Goal: Task Accomplishment & Management: Complete application form

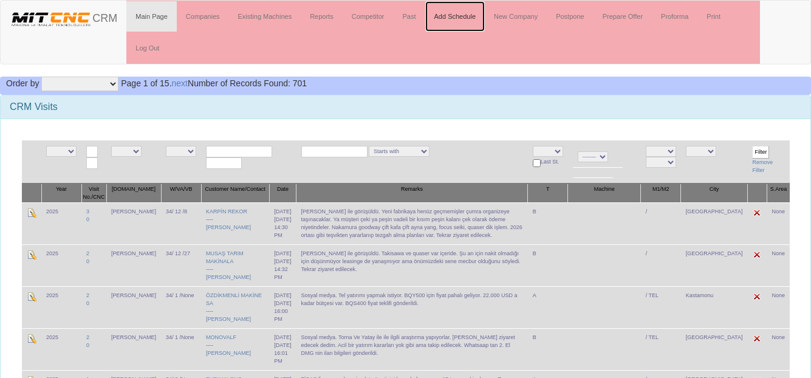
click at [463, 18] on link "Add Schedule" at bounding box center [455, 16] width 60 height 30
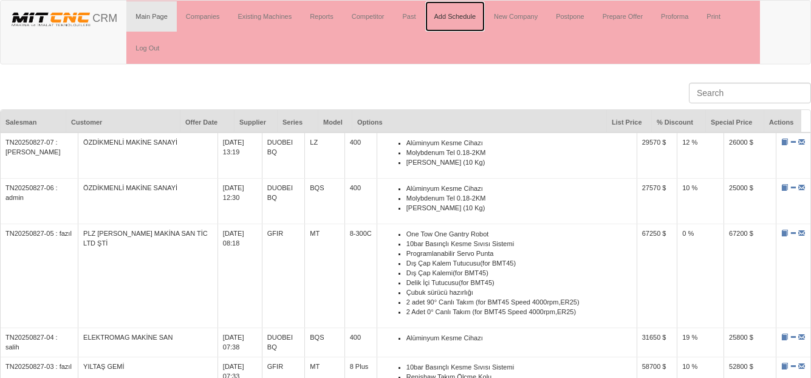
click at [469, 14] on link "Add Schedule" at bounding box center [455, 16] width 60 height 30
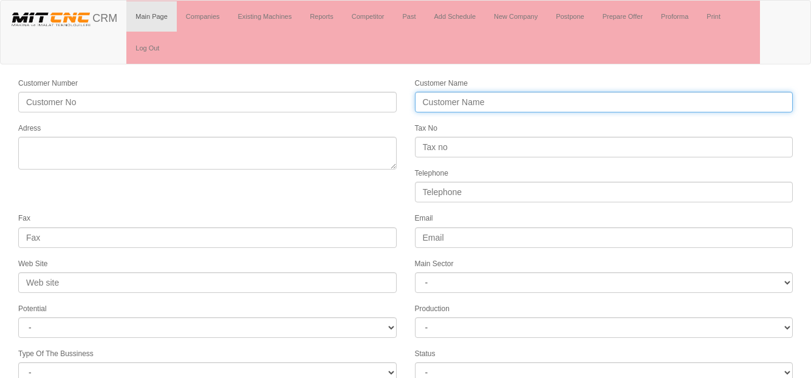
click at [462, 101] on input "Customer Name" at bounding box center [604, 102] width 378 height 21
type input "ONUR TOPÇUBAŞI DİŞLİ VE OTOMASYON SİSTEMLERİ"
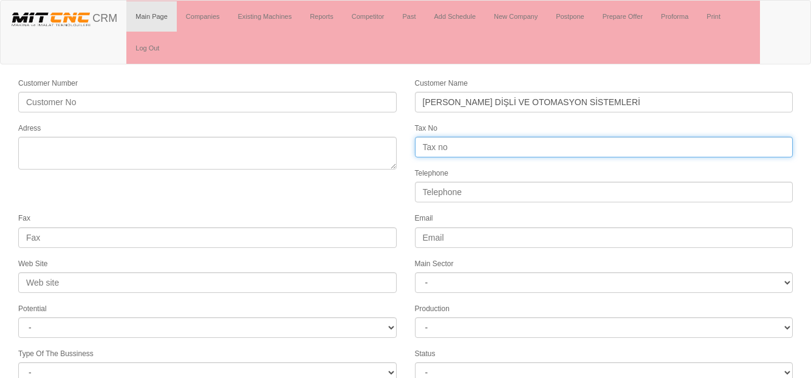
click at [438, 147] on input "Tax No" at bounding box center [604, 147] width 378 height 21
click at [513, 145] on input "Hasan Tahsin V.D.:" at bounding box center [604, 147] width 378 height 21
type input "Hasan Tahsin V.D.:196 700 91 126"
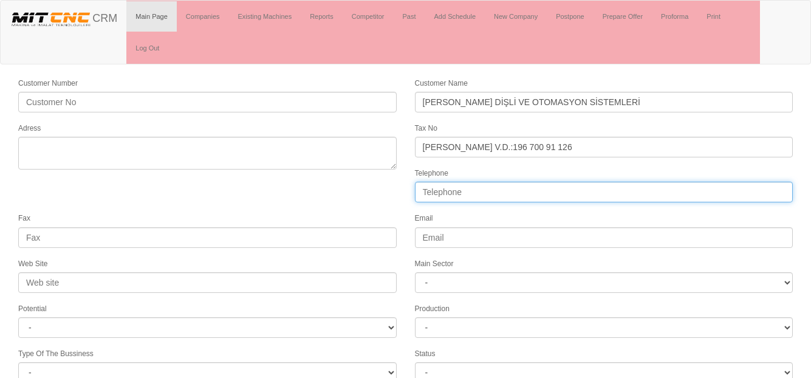
click at [454, 191] on input "Telephone" at bounding box center [604, 192] width 378 height 21
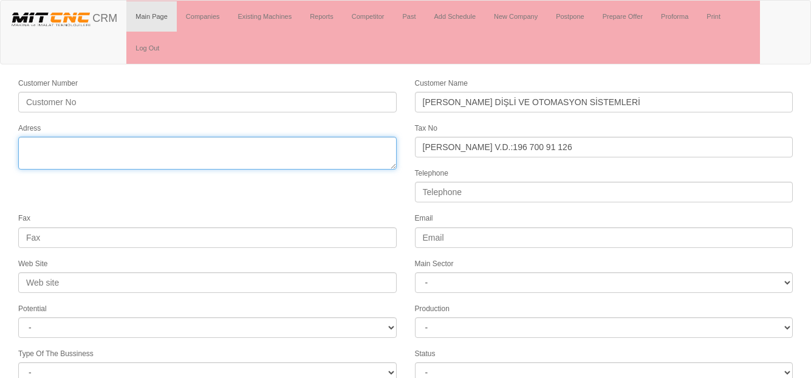
click at [31, 146] on textarea "Adress" at bounding box center [207, 153] width 378 height 33
click at [102, 150] on textarea "Adress" at bounding box center [207, 153] width 378 height 33
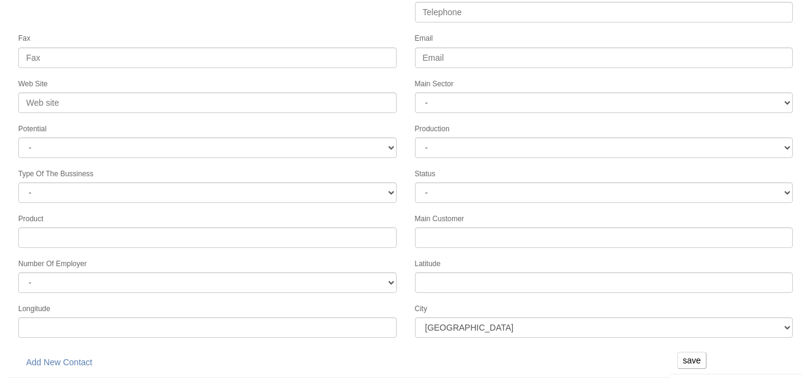
type textarea "6106/52 Sk. No:11 Egemenlik Mah. Bornova"
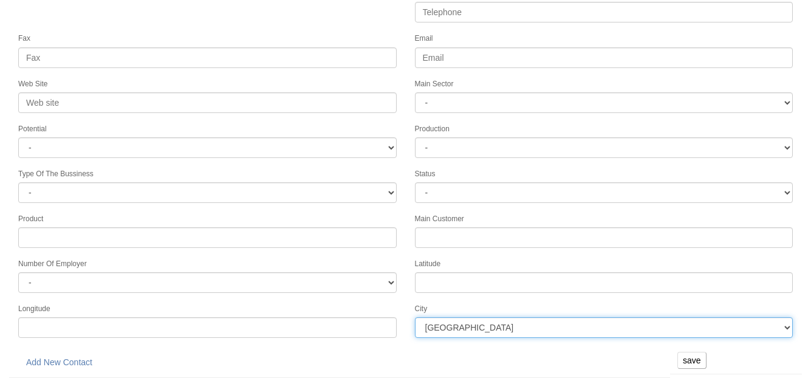
click at [480, 325] on select "İstanbul Adana Adıyaman Afyon Ağrı Amasya Ankara Antalya Artvin Aydın Balıkesir…" at bounding box center [604, 327] width 378 height 21
select select "1225"
click at [415, 317] on select "İstanbul Adana Adıyaman Afyon Ağrı Amasya Ankara Antalya Artvin Aydın Balıkesir…" at bounding box center [604, 327] width 378 height 21
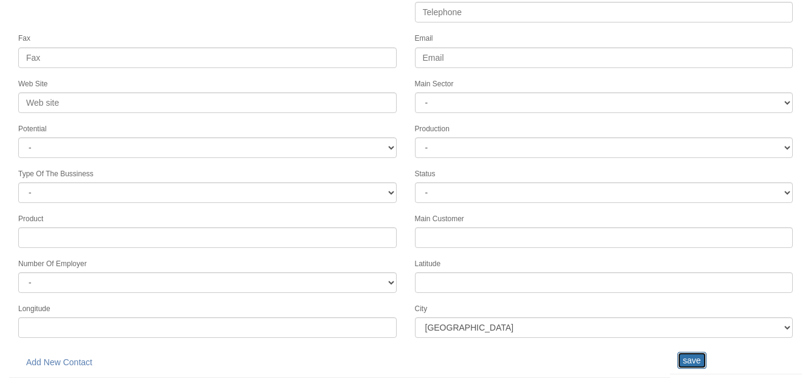
click at [687, 356] on input "save" at bounding box center [691, 360] width 29 height 17
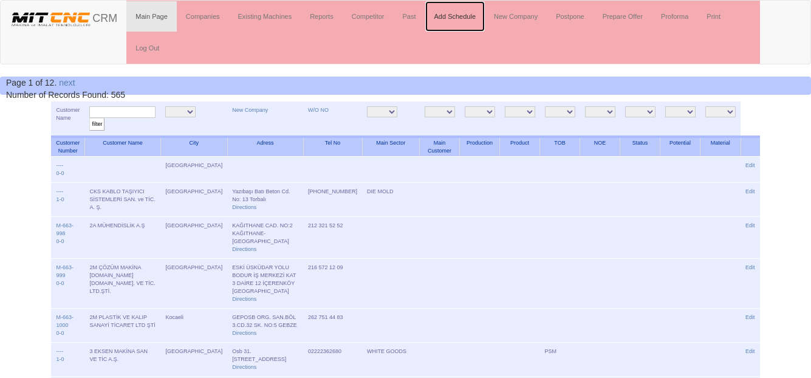
click at [454, 21] on link "Add Schedule" at bounding box center [455, 16] width 60 height 30
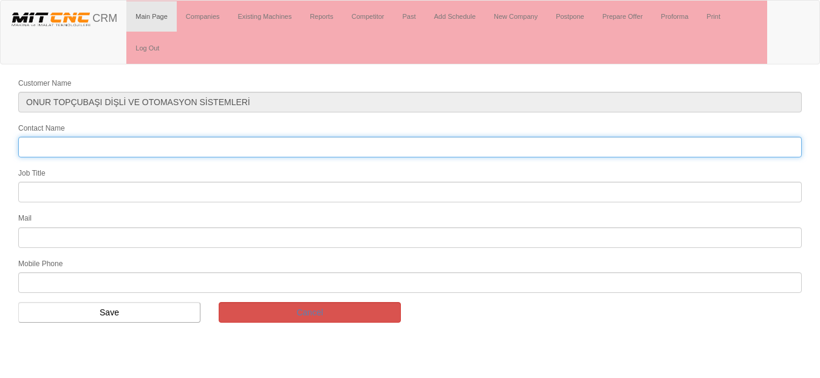
click at [87, 143] on input "Contact Name" at bounding box center [409, 147] width 783 height 21
type input "Onur Topçubaşı"
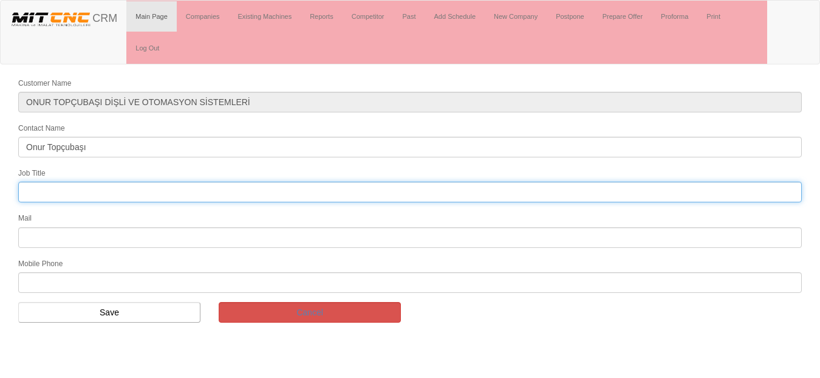
click at [48, 196] on input "text" at bounding box center [409, 192] width 783 height 21
type input "Owner"
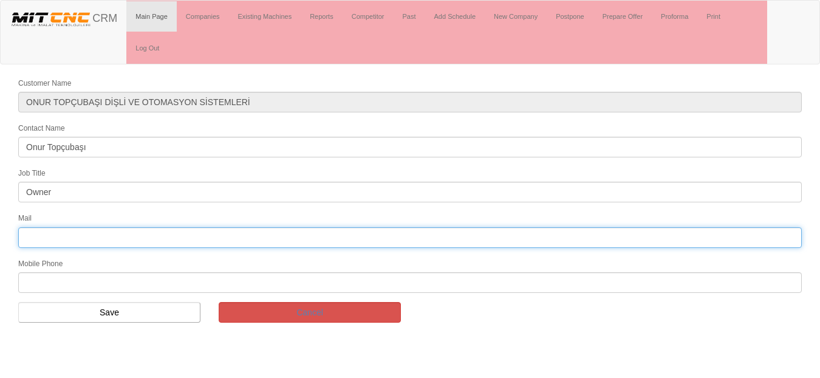
click at [45, 232] on input "text" at bounding box center [409, 237] width 783 height 21
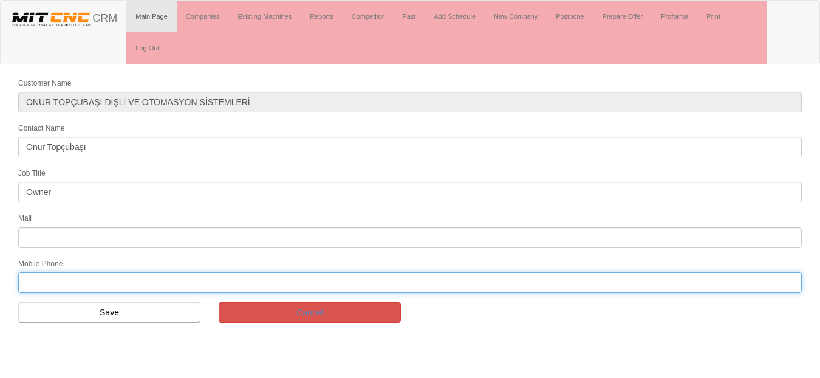
click at [43, 284] on input "text" at bounding box center [409, 282] width 783 height 21
type input "0531 317 50 76"
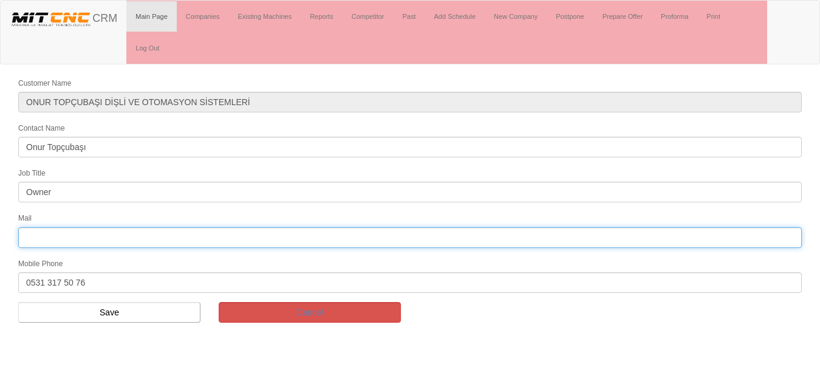
click at [51, 234] on input "text" at bounding box center [409, 237] width 783 height 21
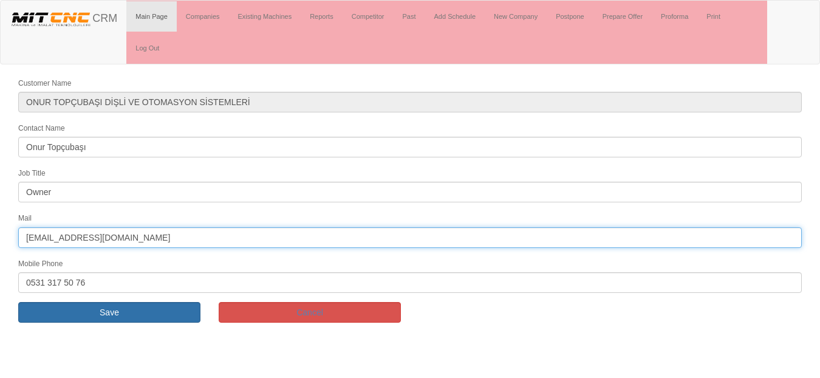
type input "[EMAIL_ADDRESS][DOMAIN_NAME]"
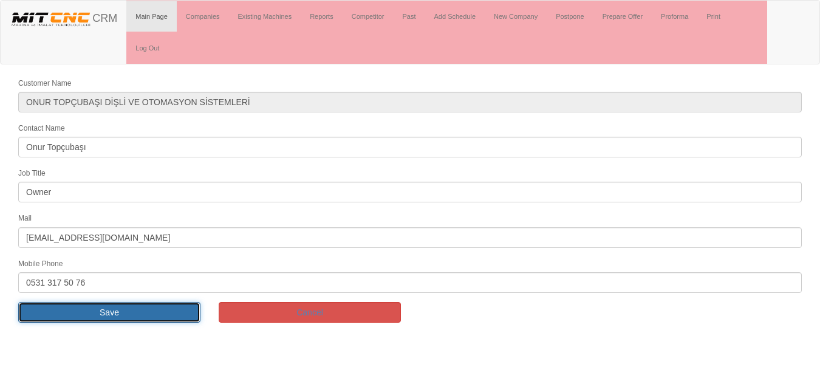
click at [89, 315] on input "Save" at bounding box center [109, 312] width 182 height 21
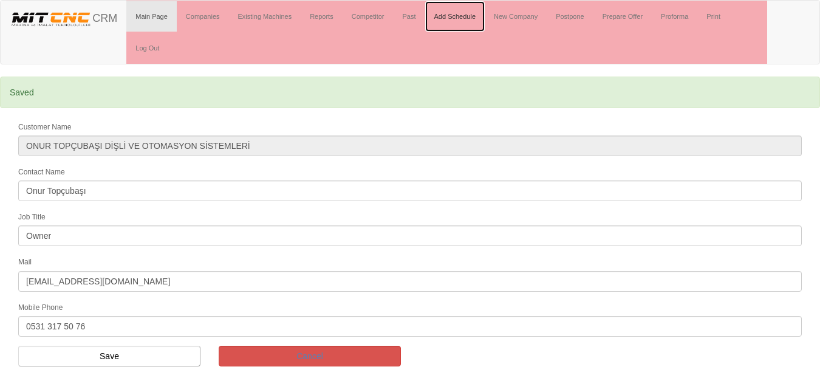
click at [440, 18] on link "Add Schedule" at bounding box center [455, 16] width 60 height 30
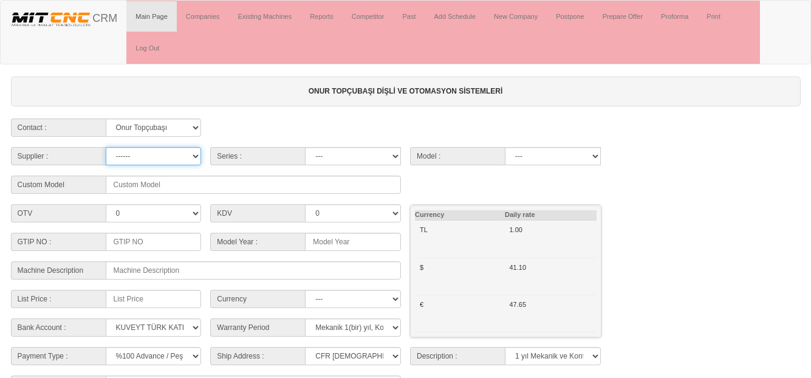
click at [131, 151] on select "------ PEAKART COSMOS GFIR DUOBEI BQ DK" at bounding box center [154, 156] width 96 height 18
select select "5"
click at [106, 147] on select "------ PEAKART COSMOS GFIR DUOBEI BQ DK" at bounding box center [154, 156] width 96 height 18
click at [344, 157] on select "MT G [GEOGRAPHIC_DATA] TF GANTRY AUTOMATION TS MD MYT" at bounding box center [353, 156] width 96 height 18
select select "23"
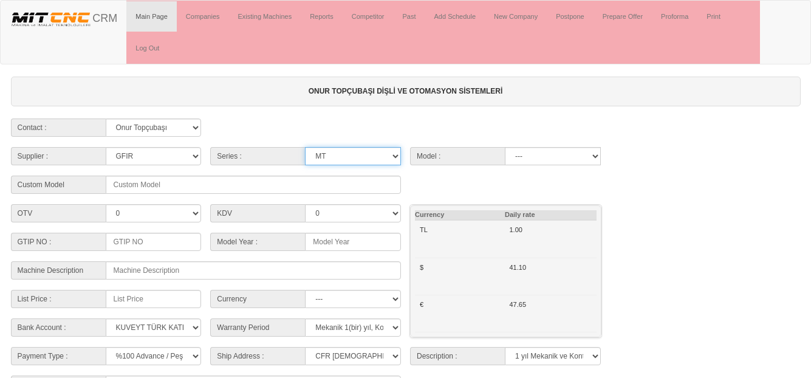
click at [305, 147] on select "MT G [GEOGRAPHIC_DATA] TF GANTRY AUTOMATION TS MD MYT" at bounding box center [353, 156] width 96 height 18
click at [543, 165] on select "10-1300 10-500 10-500C 10-800 10-800C 4530 6-200 8 Plus 8 PlusC 8-300 8-300C 8-…" at bounding box center [553, 156] width 96 height 18
select select "313"
click at [505, 147] on select "10-1300 10-500 10-500C 10-800 10-800C 4530 6-200 8 Plus 8 PlusC 8-300 8-300C 8-…" at bounding box center [553, 156] width 96 height 18
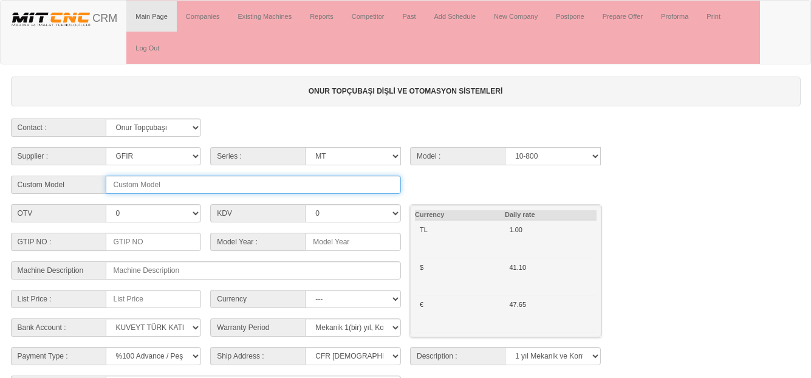
click at [129, 185] on input "text" at bounding box center [254, 184] width 296 height 18
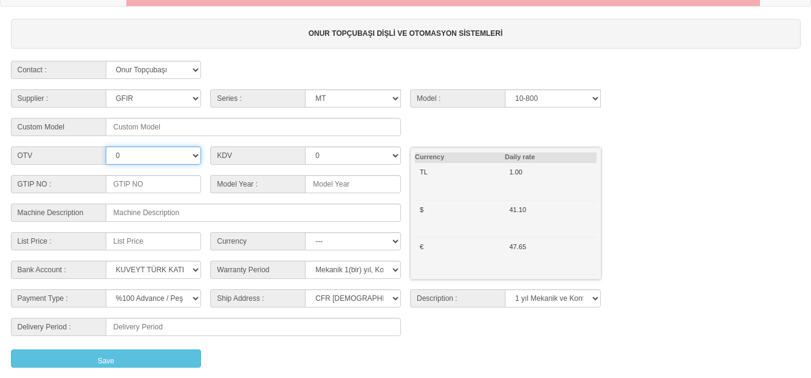
click at [160, 154] on select "0 35" at bounding box center [154, 155] width 96 height 18
click at [106, 146] on select "0 35" at bounding box center [154, 155] width 96 height 18
click at [369, 160] on select "0 20 25" at bounding box center [353, 155] width 96 height 18
click at [305, 146] on select "0 20 25" at bounding box center [353, 155] width 96 height 18
click at [328, 185] on input at bounding box center [353, 184] width 96 height 18
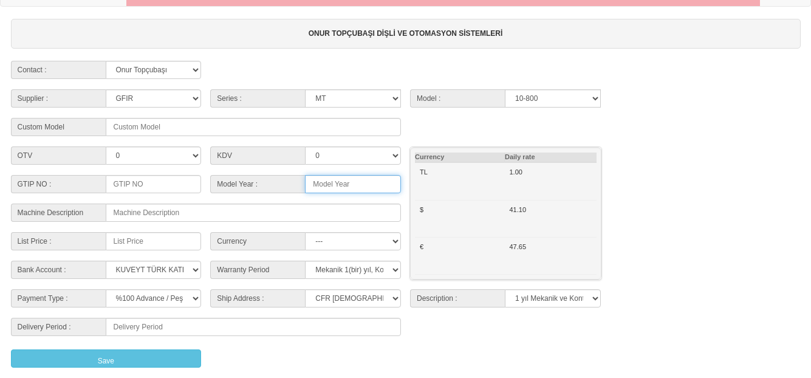
type input "2025"
click at [144, 182] on input at bounding box center [154, 184] width 96 height 18
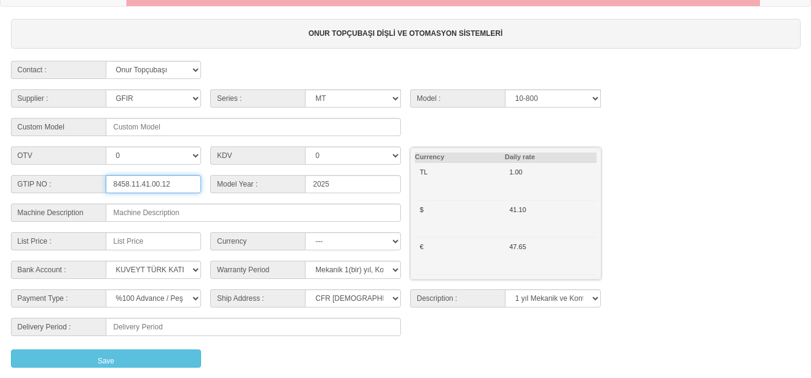
click at [170, 182] on input "8458.11.41.00.12" at bounding box center [154, 184] width 96 height 18
type input "8458.11.41.00.11"
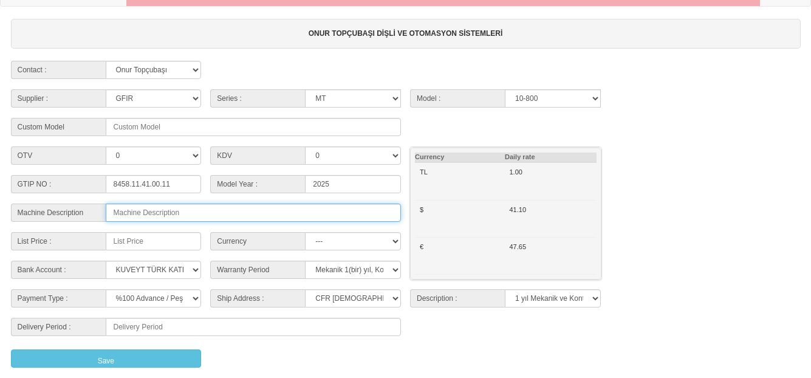
click at [162, 213] on input "text" at bounding box center [254, 212] width 296 height 18
type input "(Ekipmanları ile Birlikte)"
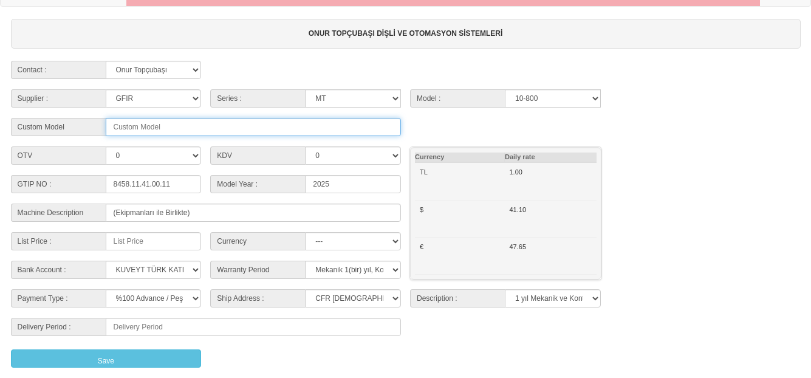
click at [180, 128] on input "text" at bounding box center [254, 127] width 296 height 18
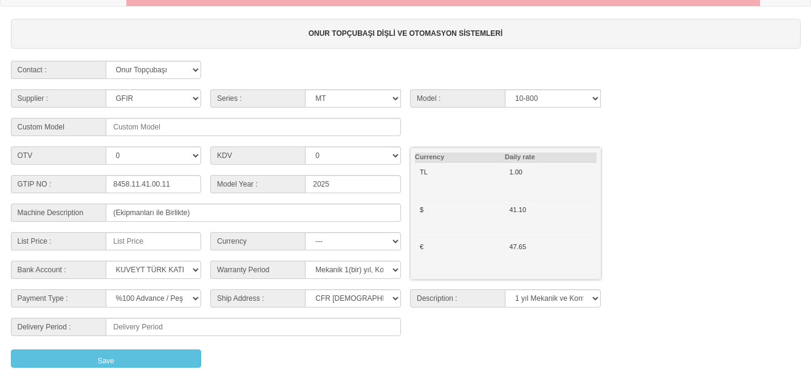
click at [478, 126] on div "Custom Model" at bounding box center [405, 129] width 798 height 22
click at [137, 240] on input "number" at bounding box center [154, 241] width 96 height 18
drag, startPoint x: 128, startPoint y: 239, endPoint x: 109, endPoint y: 218, distance: 28.0
click at [82, 243] on div "List Price : 65000" at bounding box center [106, 241] width 191 height 18
type input "66500"
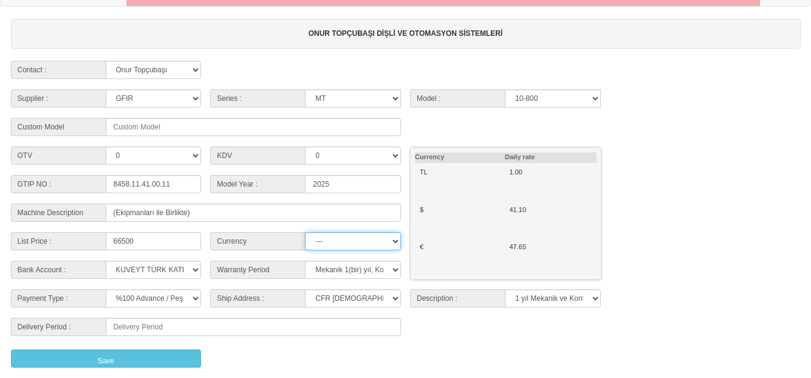
click at [361, 237] on select "--- TL $ €" at bounding box center [353, 241] width 96 height 18
select select "$"
click at [305, 232] on select "--- TL $ €" at bounding box center [353, 241] width 96 height 18
click at [189, 271] on select "KUVEYT TÜRK KATILIM BANKASI A.Ş." at bounding box center [154, 269] width 96 height 18
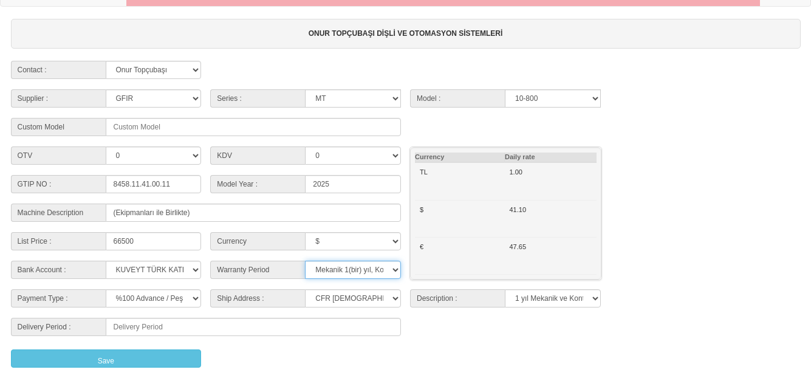
click at [379, 271] on select "Mekanik 1(bir) yıl, Kontrol ünitesi 2(iki) yıl" at bounding box center [353, 269] width 96 height 18
click at [305, 260] on select "Mekanik 1(bir) yıl, Kontrol ünitesi 2(iki) yıl" at bounding box center [353, 269] width 96 height 18
click at [191, 301] on select "%100 Advance / Peşin Vesaik Mukabili Gayrikabulurücu Akreditif Leasing ile %20 …" at bounding box center [154, 298] width 96 height 18
drag, startPoint x: 191, startPoint y: 301, endPoint x: 206, endPoint y: 299, distance: 14.6
click at [191, 301] on select "%100 Advance / Peşin Vesaik Mukabili Gayrikabulurücu Akreditif Leasing ile %20 …" at bounding box center [154, 298] width 96 height 18
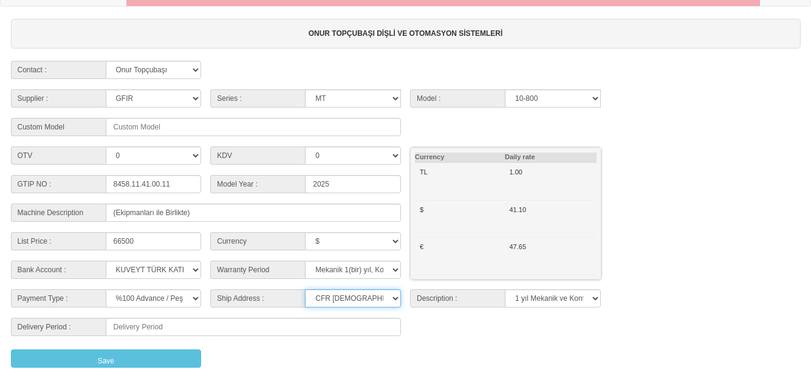
click at [340, 299] on select "CFR İZMİT CIF/İZMİT (Gümrük Vergisi , Nakliye ve KDV Dahil Değildir.) CIF/İSTAN…" at bounding box center [353, 298] width 96 height 18
select select "CIF/DERİNCE(İLTER ANTREPO)"
click at [305, 289] on select "CFR İZMİT CIF/İZMİT (Gümrük Vergisi , Nakliye ve KDV Dahil Değildir.) CIF/İSTAN…" at bounding box center [353, 298] width 96 height 18
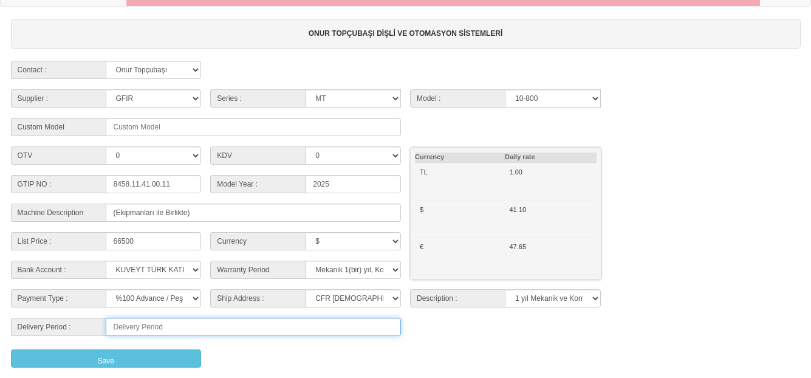
click at [169, 327] on input at bounding box center [254, 327] width 296 height 18
type input "60 Gün"
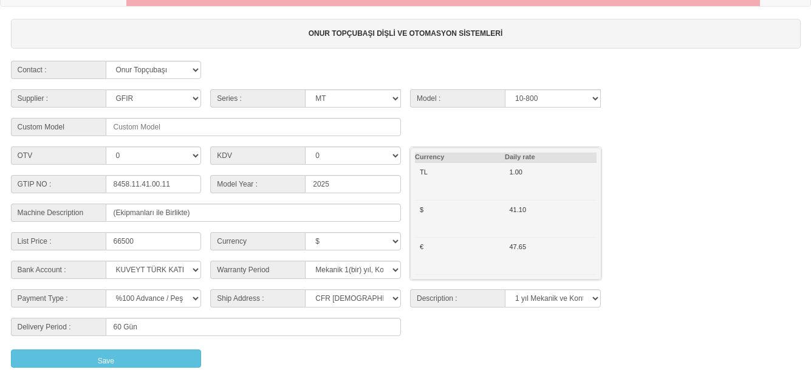
click at [672, 151] on div "OTV 0 35 KDV 0 20 25" at bounding box center [405, 157] width 798 height 22
click at [554, 300] on select "**********" at bounding box center [553, 298] width 96 height 18
select select "Fiyata kurulum, 1 yıl mekanik ve 2 yıl kontrol ünitesi garantisi dahildir."
click at [505, 289] on select "**********" at bounding box center [553, 298] width 96 height 18
click at [686, 203] on div at bounding box center [705, 203] width 200 height 1
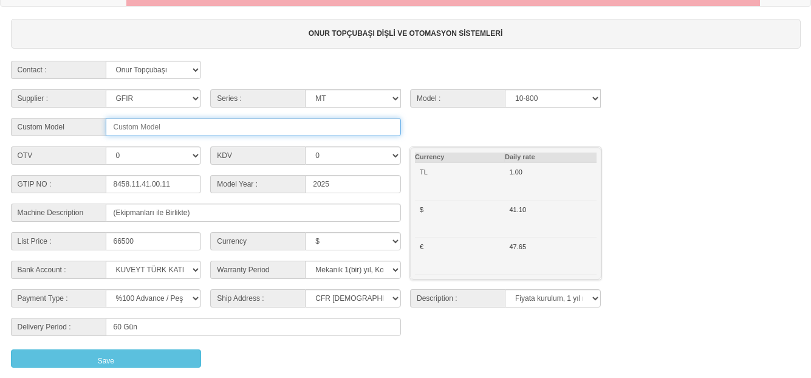
click at [118, 129] on input "text" at bounding box center [254, 127] width 296 height 18
type input "tttt"
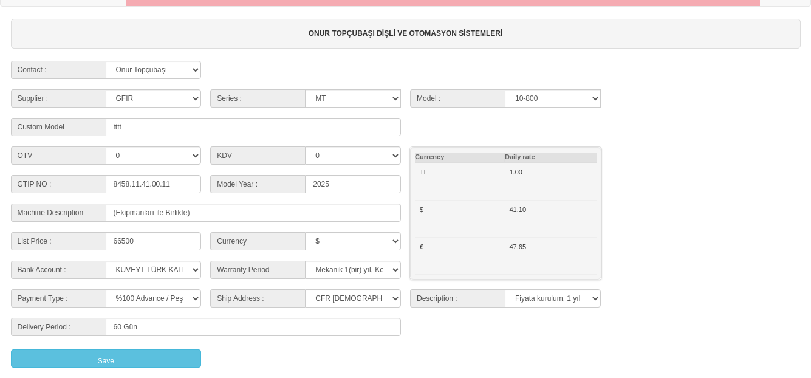
click at [667, 161] on div "OTV 0 35 KDV 0 20 25" at bounding box center [405, 157] width 798 height 22
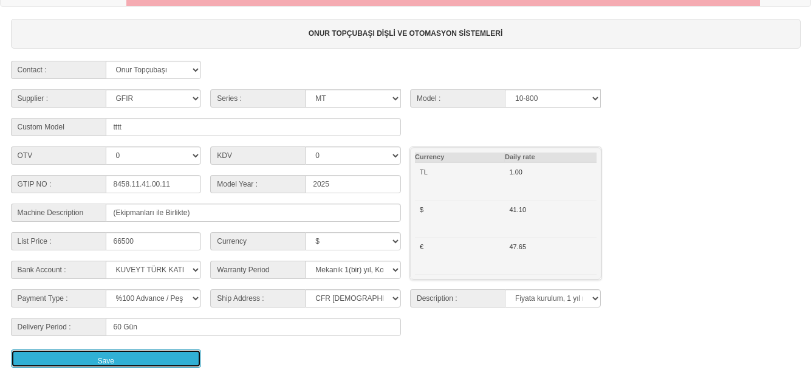
drag, startPoint x: 128, startPoint y: 356, endPoint x: 168, endPoint y: 336, distance: 45.1
click at [128, 357] on button "Save" at bounding box center [106, 358] width 191 height 18
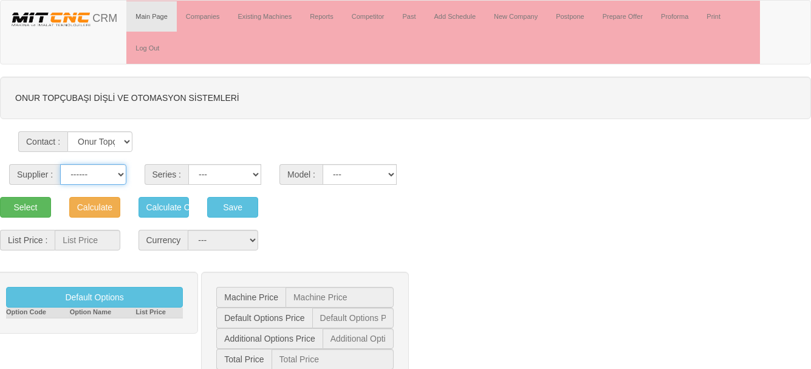
click at [111, 175] on select "------ PEAKART COSMOS GFIR DUOBEI BQ DK" at bounding box center [93, 174] width 66 height 21
select select "5"
click at [60, 164] on select "------ PEAKART COSMOS GFIR DUOBEI BQ DK" at bounding box center [93, 174] width 66 height 21
click at [220, 174] on select "MT G [GEOGRAPHIC_DATA] TF GANTRY AUTOMATION TS MD MYT" at bounding box center [224, 174] width 73 height 21
select select "23"
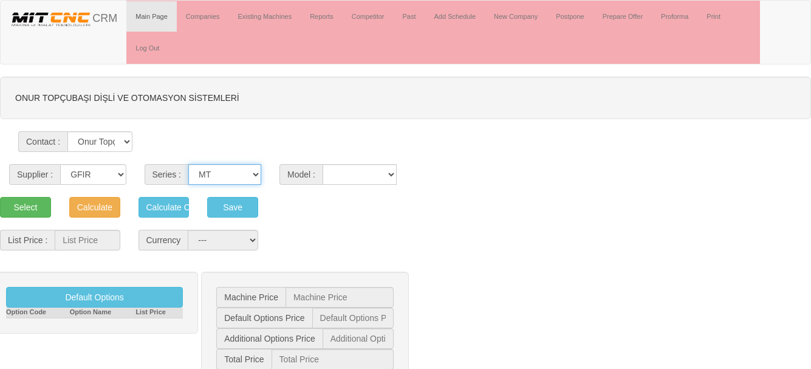
click at [188, 164] on select "MT G [GEOGRAPHIC_DATA] TF GANTRY AUTOMATION TS MD MYT" at bounding box center [224, 174] width 73 height 21
click at [366, 158] on div "Supplier : ------ PEAKART COSMOS GFIR DUOBEI BQ DK Series : MT G [GEOGRAPHIC_DA…" at bounding box center [405, 168] width 811 height 33
click at [359, 173] on select "10-1300 10-500 10-500C 10-800 10-800C 4530 6-200 8 Plus 8 PlusC 8-300 8-300C 8-…" at bounding box center [359, 174] width 74 height 21
select select "313"
click at [322, 164] on select "10-1300 10-500 10-500C 10-800 10-800C 4530 6-200 8 Plus 8 PlusC 8-300 8-300C 8-…" at bounding box center [359, 174] width 74 height 21
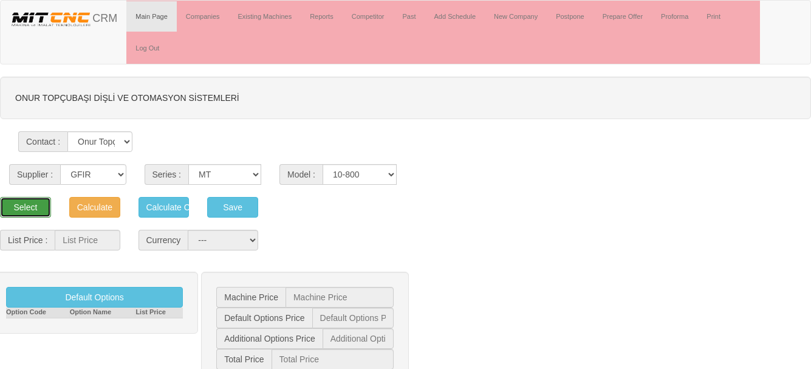
click at [24, 216] on button "Select" at bounding box center [25, 207] width 51 height 21
type input "68.175"
select select "2"
type input "68.175 $"
type input "0 $"
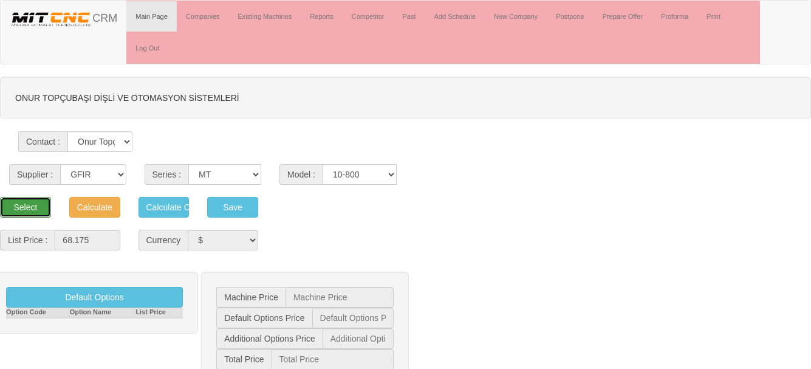
type input "0 $"
type input "68.175 $"
type input "68.200 $"
type input "1.659 $"
type input "79.040 €"
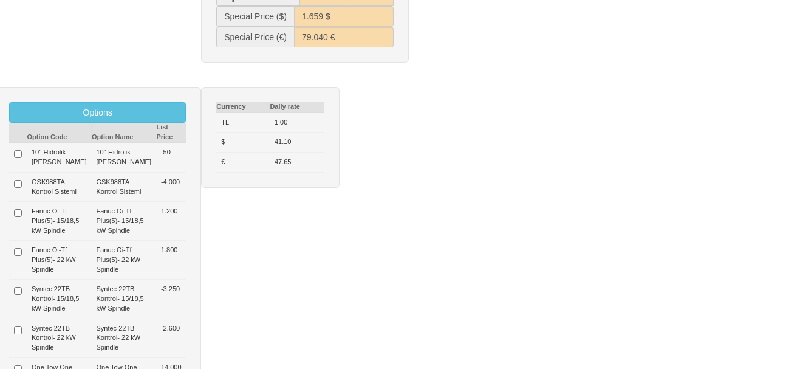
scroll to position [425, 0]
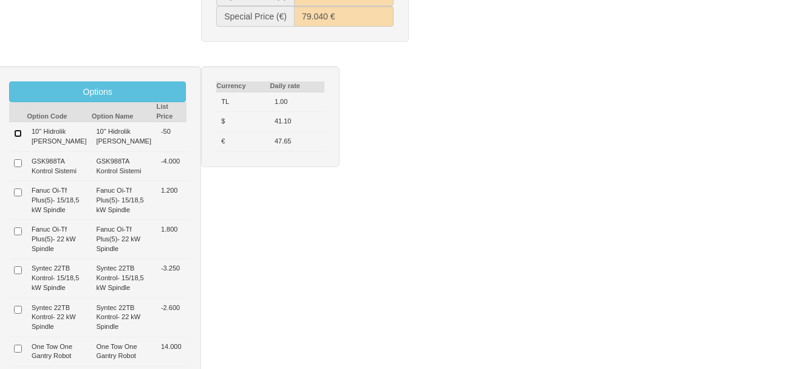
click at [16, 135] on input "checkbox" at bounding box center [18, 133] width 8 height 8
checkbox input "true"
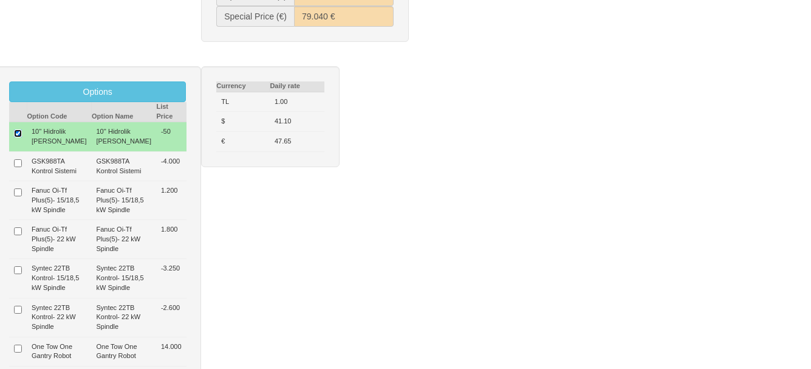
type input "-50 $"
type input "68.125 $"
type input "68.100 $"
type input "1.658 $"
type input "78.982 €"
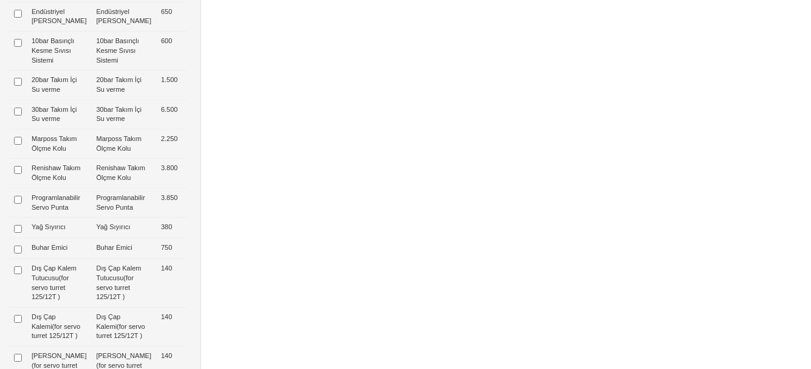
scroll to position [911, 0]
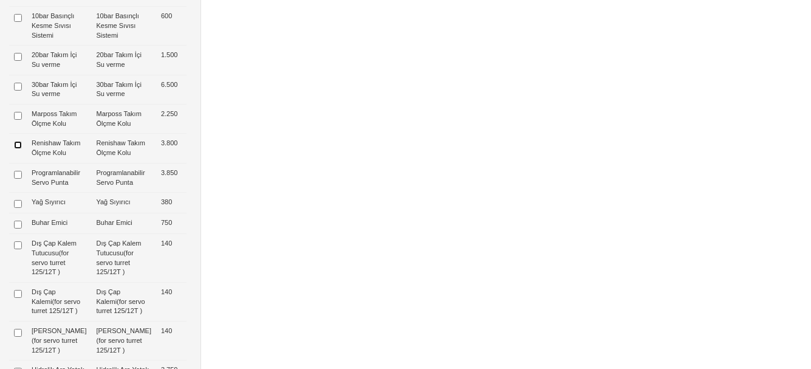
click at [18, 149] on input "checkbox" at bounding box center [18, 145] width 8 height 8
checkbox input "true"
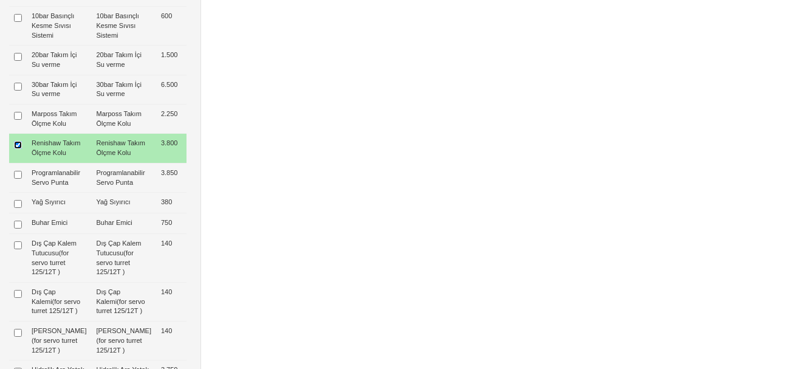
type input "3.750 $"
type input "71.925 $"
type input "71.900 $"
type input "1.750 $"
type input "83.388 €"
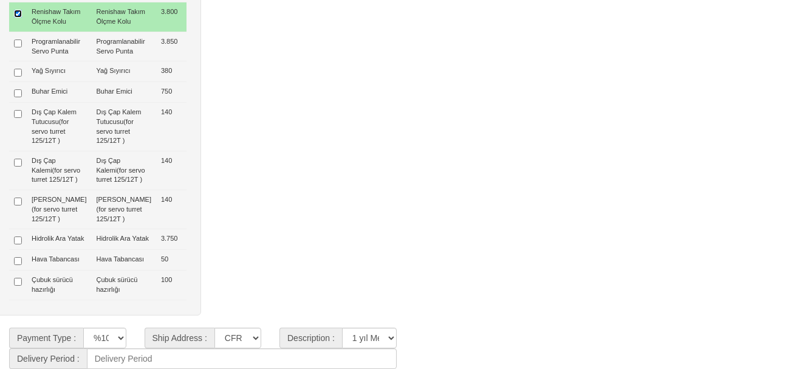
scroll to position [1109, 0]
click at [16, 281] on input "checkbox" at bounding box center [18, 281] width 8 height 8
checkbox input "true"
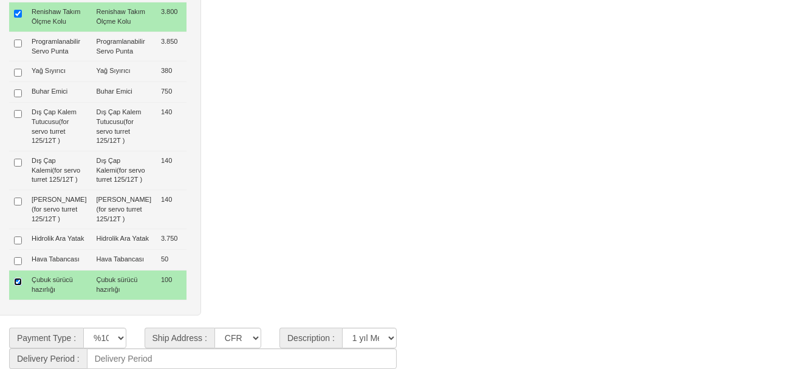
type input "3.850 $"
type input "72.025 $"
type input "72.000 $"
type input "1.752 $"
type input "83.503 €"
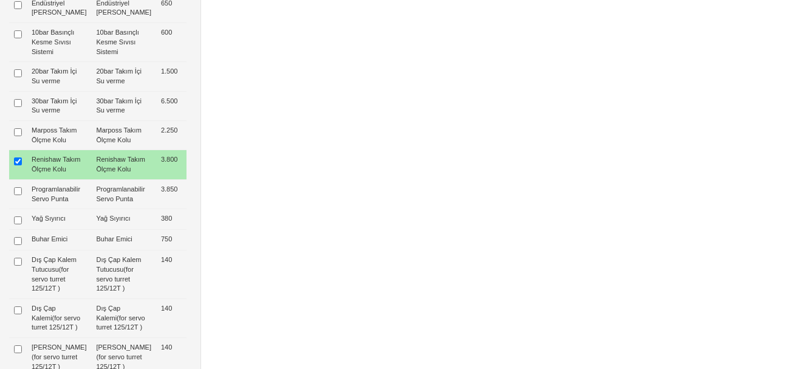
scroll to position [866, 0]
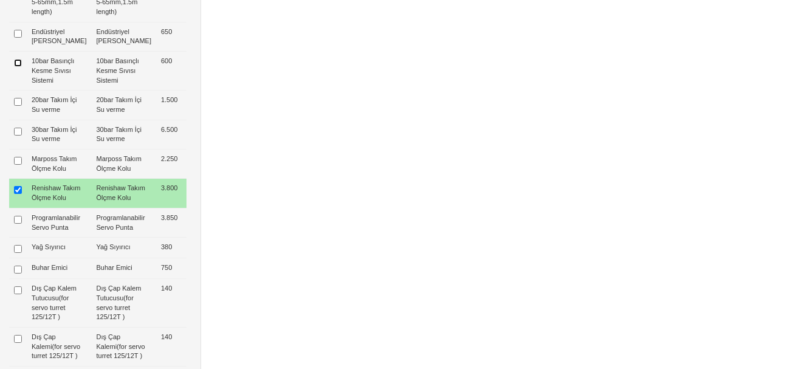
click at [18, 67] on input "checkbox" at bounding box center [18, 63] width 8 height 8
checkbox input "true"
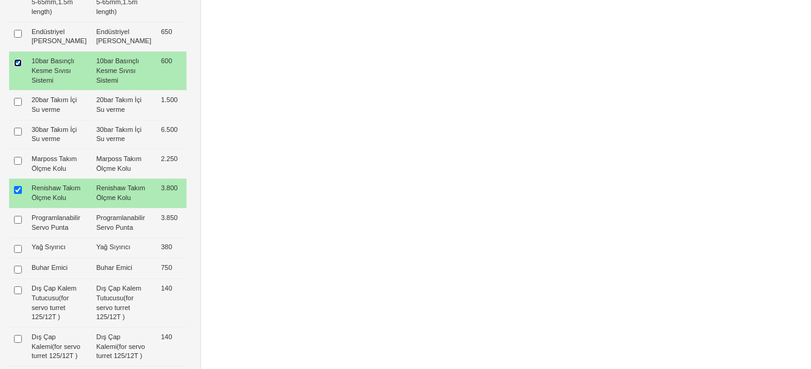
type input "4.450 $"
type input "72.625 $"
type input "72.600 $"
type input "1.767 $"
type input "84.199 €"
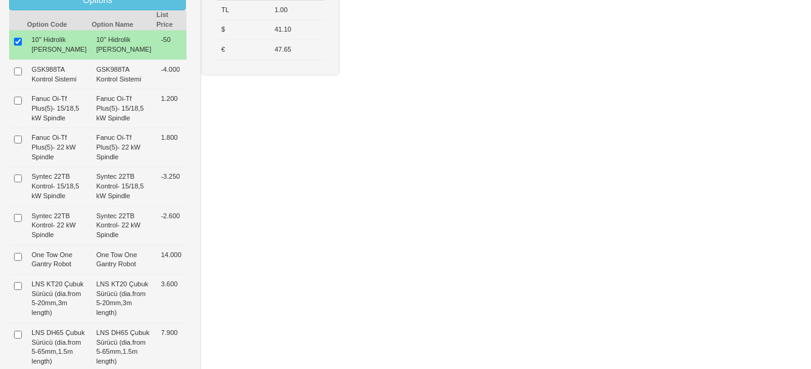
scroll to position [502, 0]
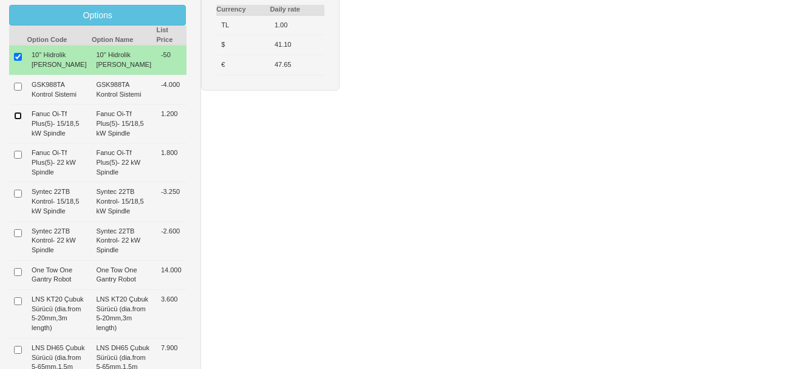
click at [19, 115] on input "checkbox" at bounding box center [18, 116] width 8 height 8
checkbox input "true"
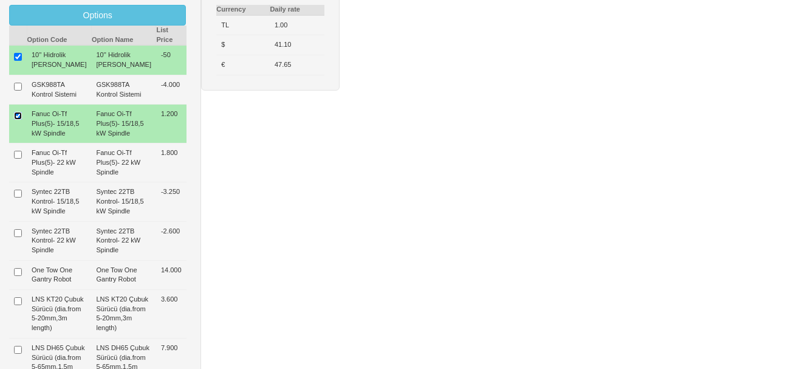
type input "5.650 $"
type input "73.825 $"
type input "73.800 $"
type input "1.796 $"
type input "85.590 €"
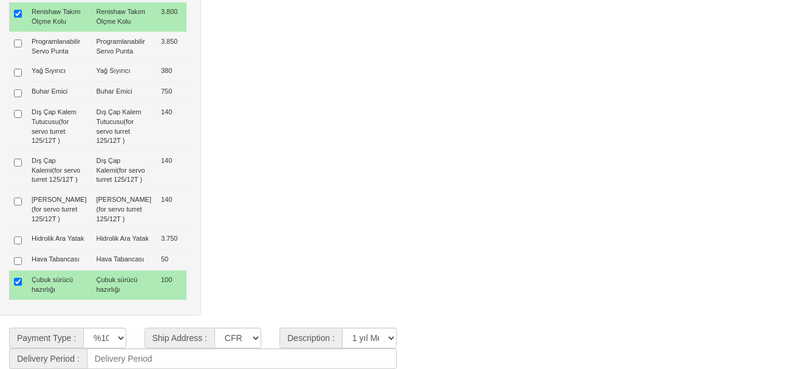
scroll to position [1109, 0]
click at [251, 341] on select "CFR İZMİT CIF/İZMİT (Gümrük Vergisi , Nakliye ve KDV Dahil Değildir.) CIF/İSTAN…" at bounding box center [237, 337] width 47 height 21
select select "5"
click at [214, 327] on select "CFR İZMİT CIF/İZMİT (Gümrük Vergisi , Nakliye ve KDV Dahil Değildir.) CIF/İSTAN…" at bounding box center [237, 337] width 47 height 21
click at [383, 337] on select "**********" at bounding box center [369, 337] width 55 height 21
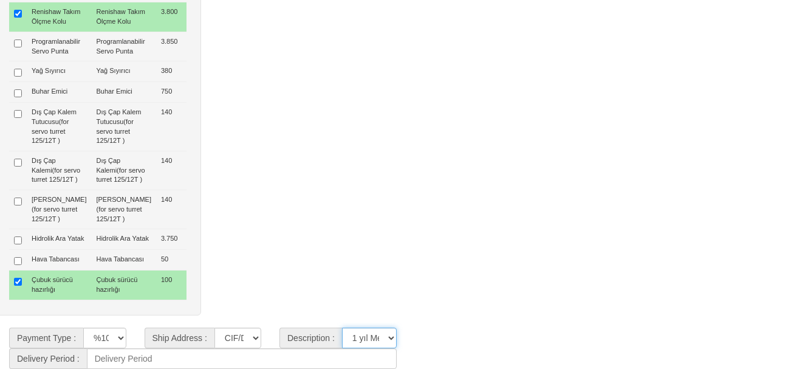
select select "4"
click at [342, 327] on select "**********" at bounding box center [369, 337] width 55 height 21
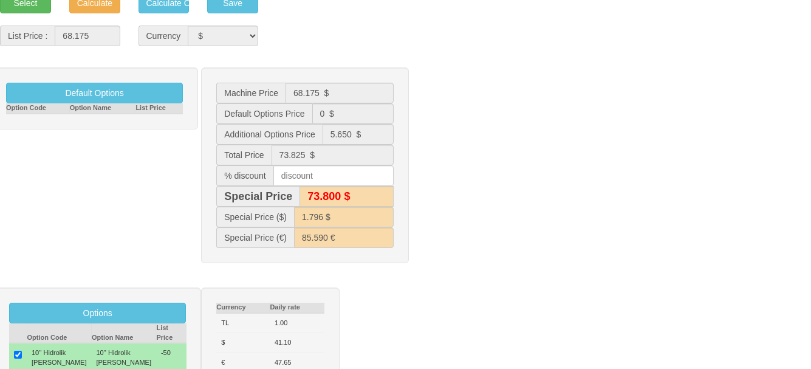
scroll to position [137, 0]
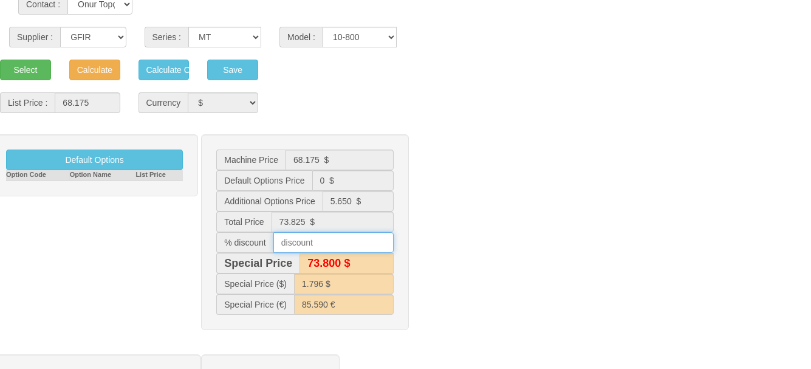
click at [312, 243] on input "text" at bounding box center [333, 242] width 120 height 21
type input "10"
type input "73.100 $"
type input "1.778 $"
type input "83.887 €"
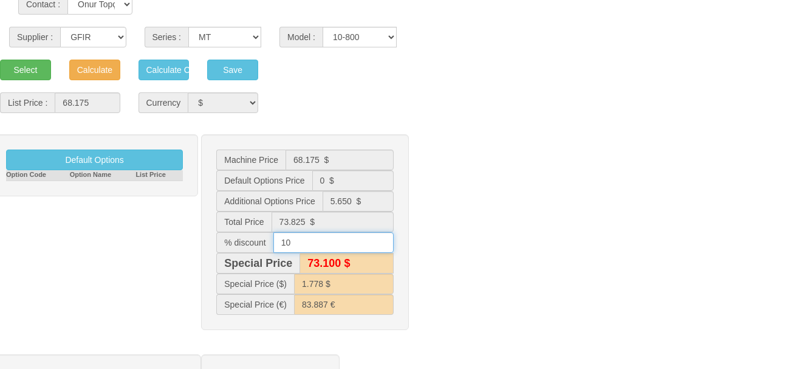
type input "66.400 $"
type input "1.617 $"
type input "69.328 €"
click at [475, 239] on div "Default Options Option Code Option Name List Price Machine Price 68.175 $ Defau…" at bounding box center [405, 238] width 829 height 208
click at [295, 242] on input "10" at bounding box center [333, 242] width 120 height 21
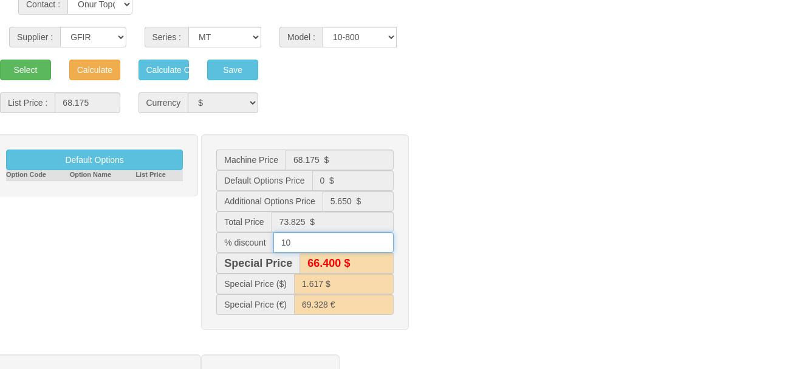
type input "1"
type input "73.100 $"
type input "1.778 $"
type input "83.887 €"
type input "73.800 $"
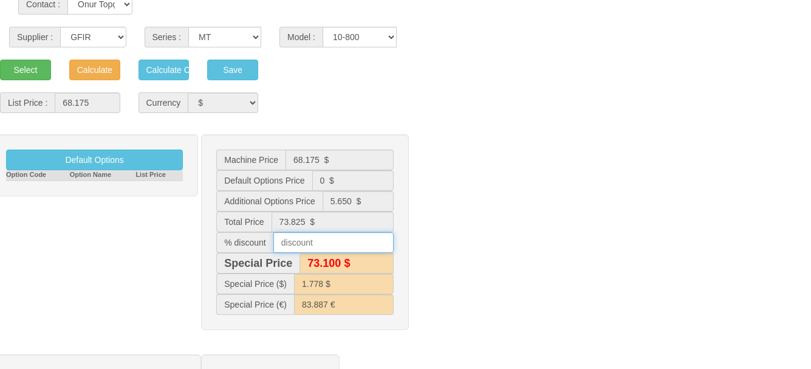
type input "1.796 $"
type input "85.590 €"
type input "9"
type input "67.200 $"
type input "1.635 $"
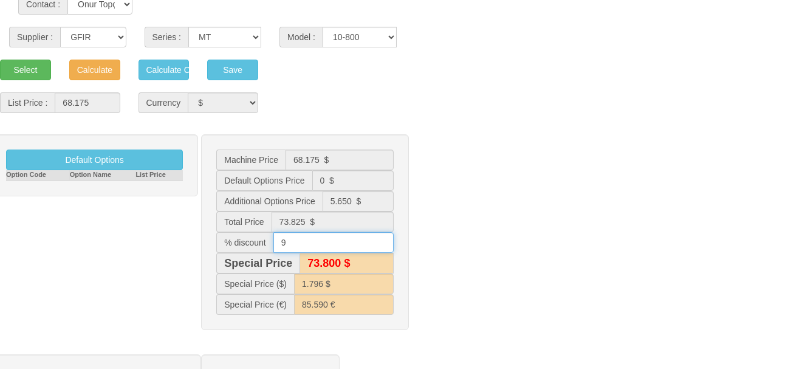
type input "70.877 €"
click at [472, 237] on div "Default Options Option Code Option Name List Price Machine Price 68.175 $ Defau…" at bounding box center [405, 238] width 829 height 208
click at [297, 242] on input "9" at bounding box center [333, 242] width 120 height 21
type input "9.5"
type input "66.800 $"
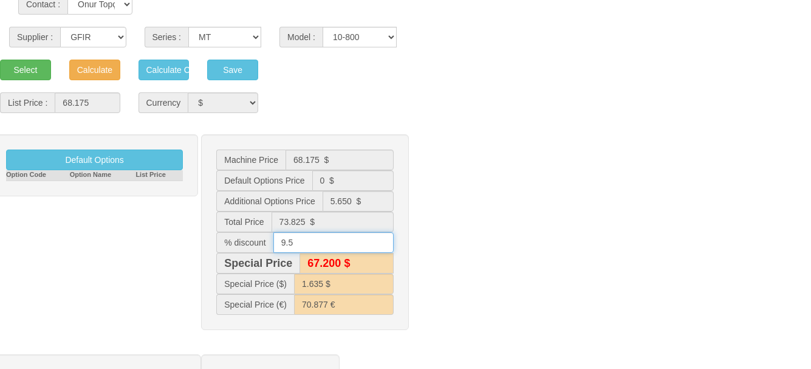
type input "1.626 $"
type input "70.101 €"
click at [505, 237] on div "Default Options Option Code Option Name List Price Machine Price 68.175 $ Defau…" at bounding box center [405, 238] width 829 height 208
click at [307, 245] on input "9.5" at bounding box center [333, 242] width 120 height 21
type input "9.8"
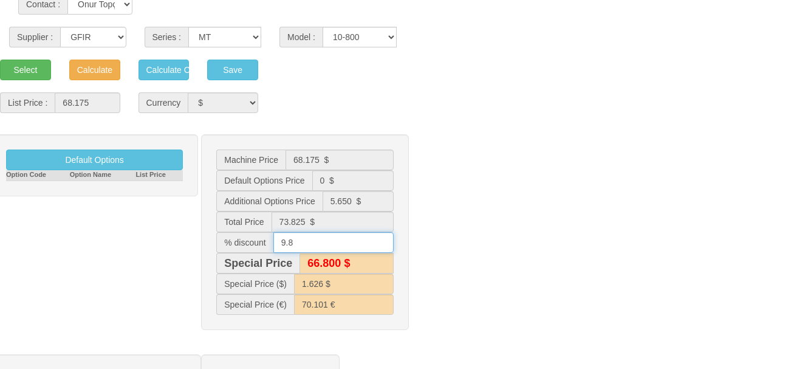
type input "67.200 $"
type input "1.635 $"
type input "70.877 €"
type input "66.600 $"
type input "1.620 $"
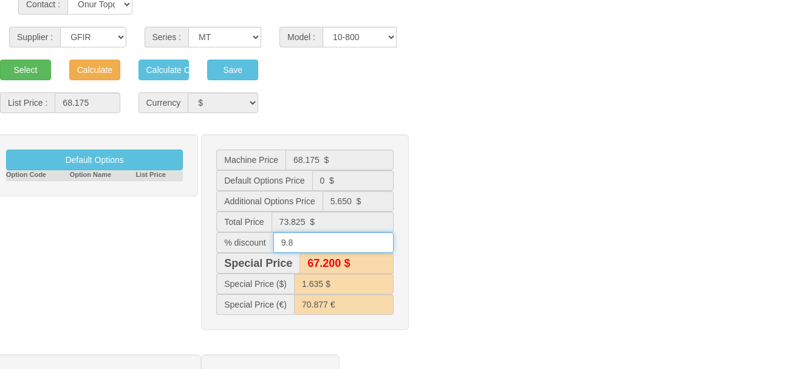
type input "69.637 €"
type input "9.9"
type input "66.500 $"
type input "1.618 $"
type input "69.482 €"
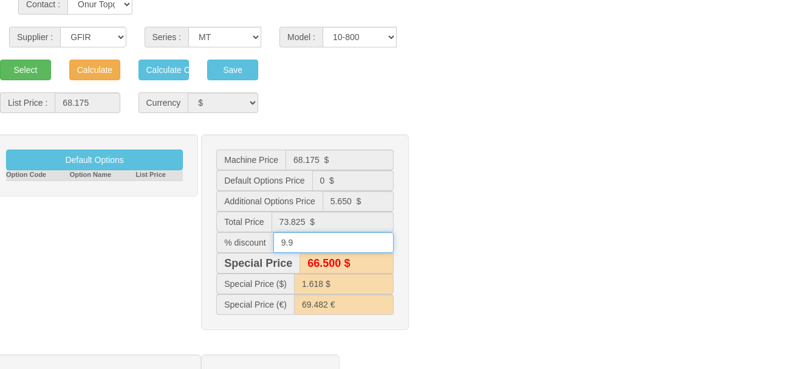
type input "9.9"
click at [548, 241] on div "Default Options Option Code Option Name List Price Machine Price 68.175 $ Defau…" at bounding box center [405, 238] width 829 height 208
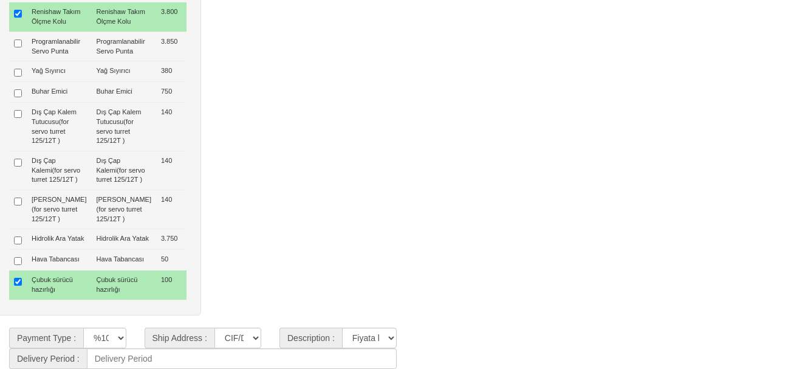
scroll to position [1109, 0]
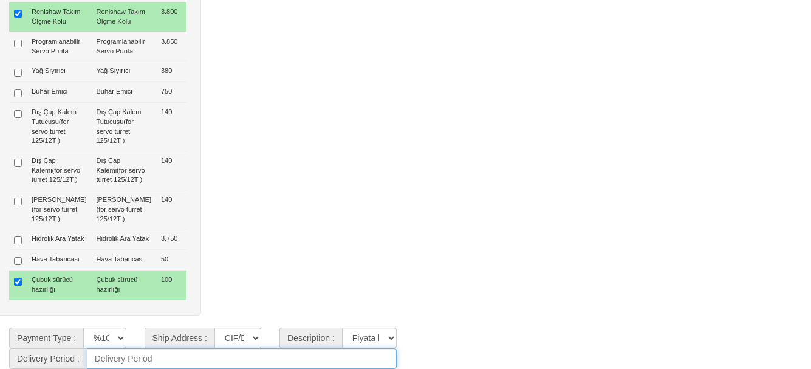
click at [117, 362] on input at bounding box center [242, 358] width 310 height 21
drag, startPoint x: 124, startPoint y: 358, endPoint x: 109, endPoint y: 358, distance: 15.8
click at [109, 358] on input "60 gÜN" at bounding box center [242, 358] width 310 height 21
type input "60 Gün"
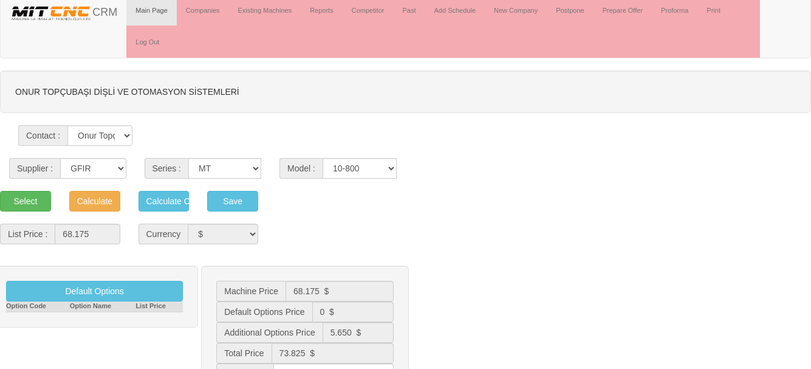
scroll to position [0, 0]
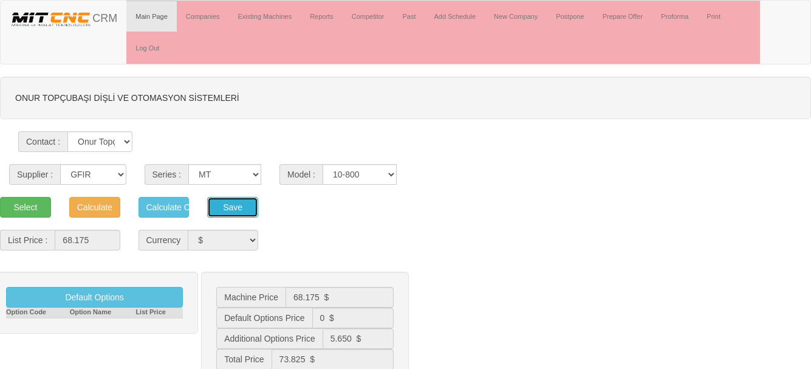
click at [236, 211] on button "Save" at bounding box center [232, 207] width 51 height 21
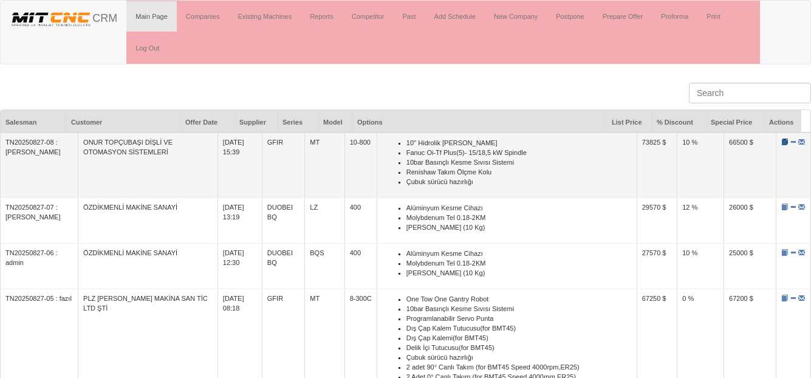
click at [781, 143] on span at bounding box center [784, 141] width 7 height 7
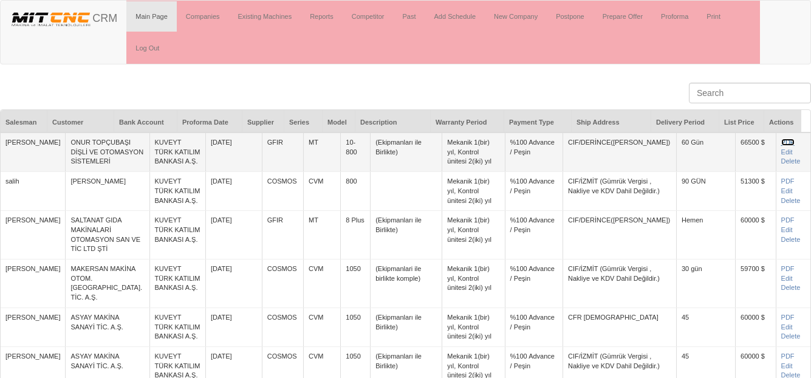
click at [781, 143] on link "PDF" at bounding box center [787, 141] width 13 height 7
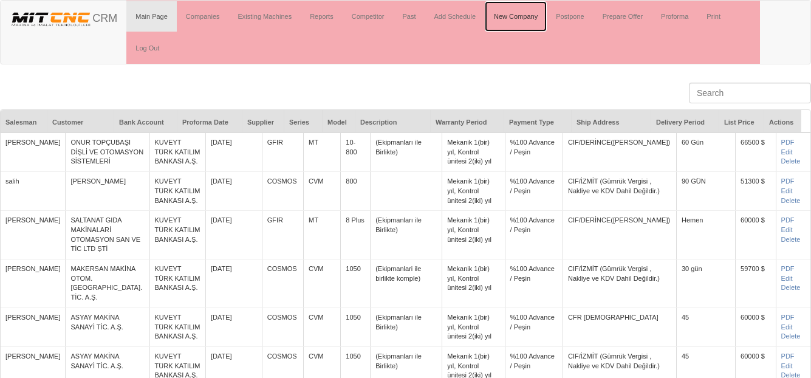
click at [531, 19] on link "New Company" at bounding box center [516, 16] width 62 height 30
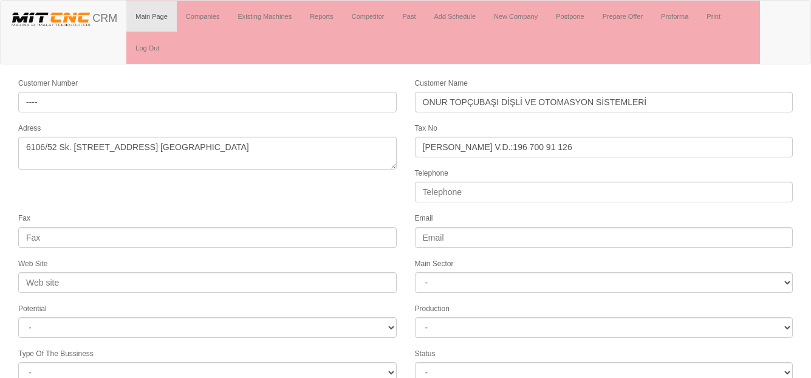
select select "1225"
click at [414, 14] on link "Past" at bounding box center [409, 16] width 32 height 30
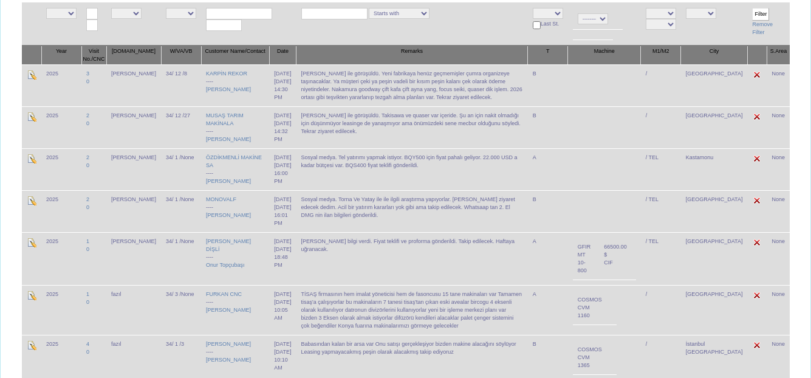
scroll to position [182, 0]
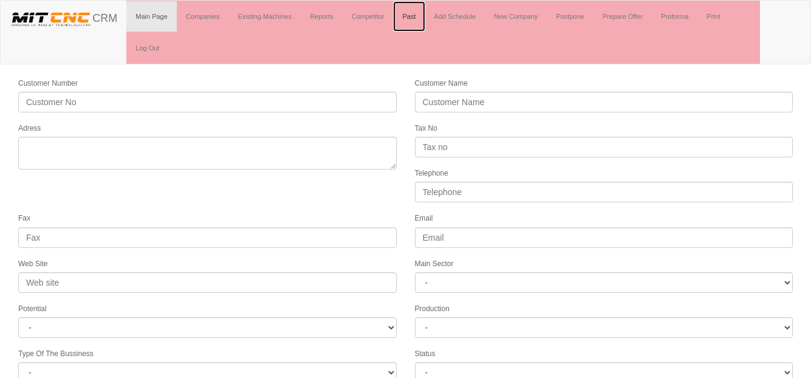
click at [415, 15] on link "Past" at bounding box center [409, 16] width 32 height 30
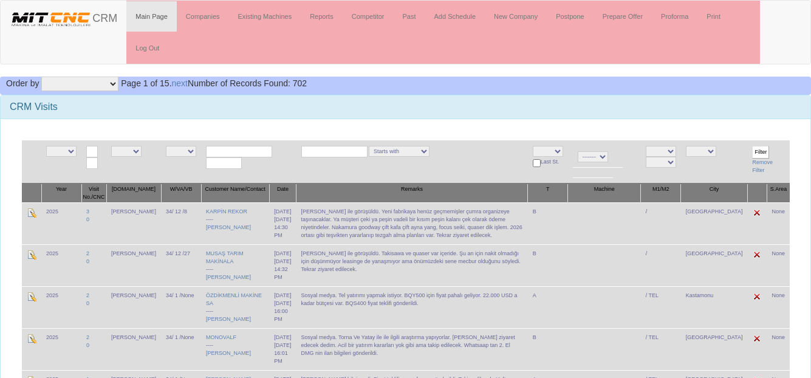
click at [225, 152] on input "text" at bounding box center [239, 152] width 66 height 12
type input "erken"
click at [518, 18] on link "New Company" at bounding box center [516, 16] width 62 height 30
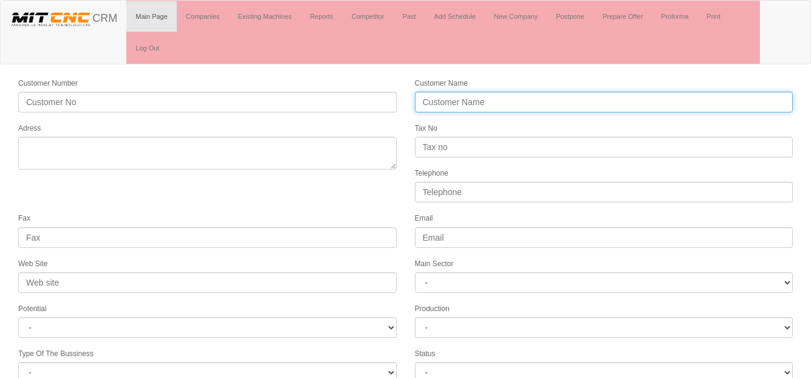
click at [476, 100] on input "Customer Name" at bounding box center [604, 102] width 378 height 21
type input "ERTECH TALAŞLI [DEMOGRAPHIC_DATA] TEKNOLOJİLERİ"
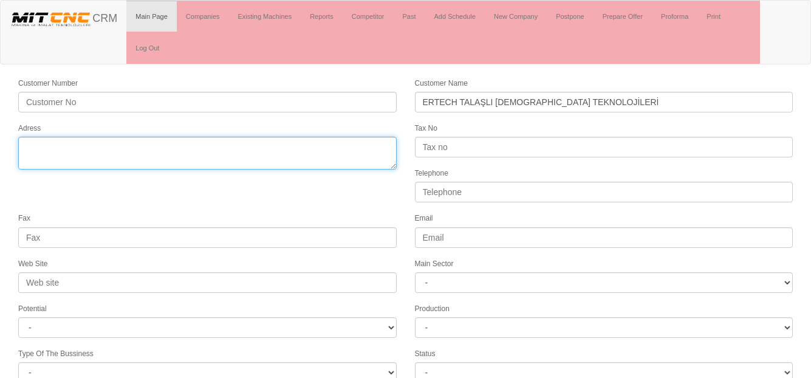
click at [140, 151] on textarea "Adress" at bounding box center [207, 153] width 378 height 33
type textarea "Sanayi MAh. 60025 Nolu Cad. No:14"
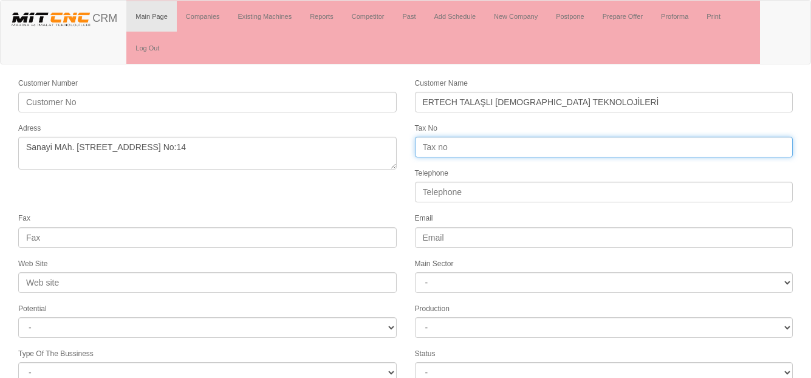
click at [464, 145] on input "Tax No" at bounding box center [604, 147] width 378 height 21
type input "Şehitkamil V.D.: 181 700 271 30"
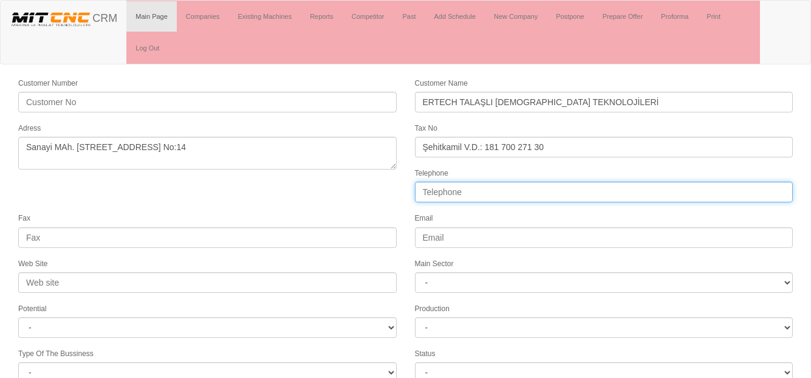
click at [461, 188] on input "Telephone" at bounding box center [604, 192] width 378 height 21
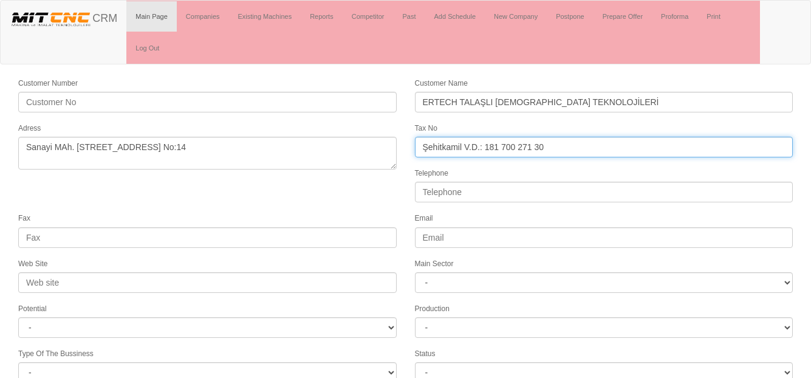
click at [569, 143] on input "Şehitkamil V.D.: 181 700 271 30" at bounding box center [604, 147] width 378 height 21
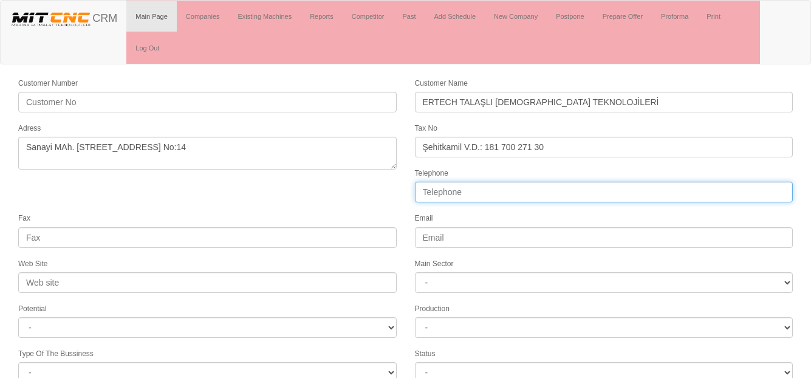
click at [449, 192] on input "Telephone" at bounding box center [604, 192] width 378 height 21
click at [460, 192] on input "Telephone" at bounding box center [604, 192] width 378 height 21
paste input "0533 265 90 60"
click at [425, 191] on input "0533 265 90 60" at bounding box center [604, 192] width 378 height 21
click at [423, 191] on input "0 533 265 90 60" at bounding box center [604, 192] width 378 height 21
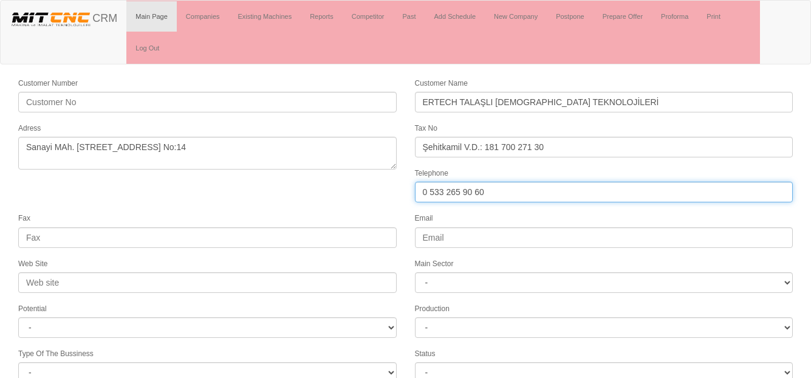
type input "0 533 265 90 60"
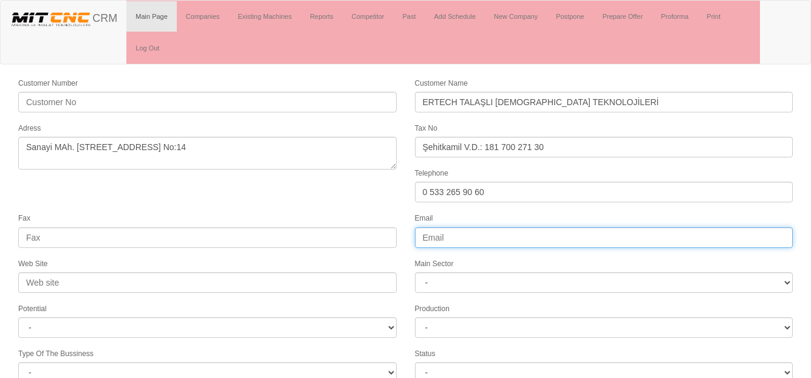
click at [434, 237] on input "Email" at bounding box center [604, 237] width 378 height 21
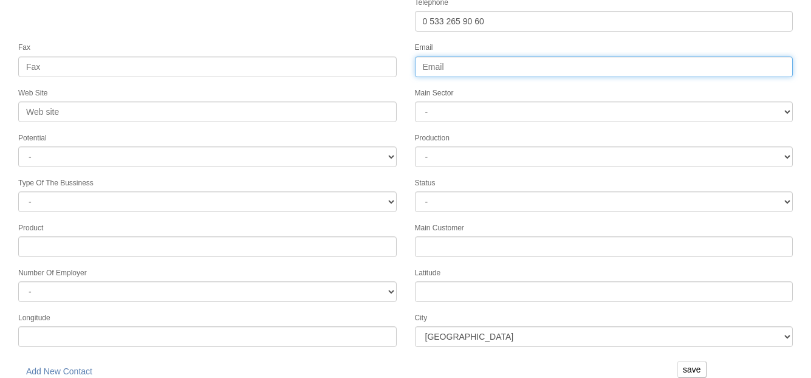
scroll to position [180, 0]
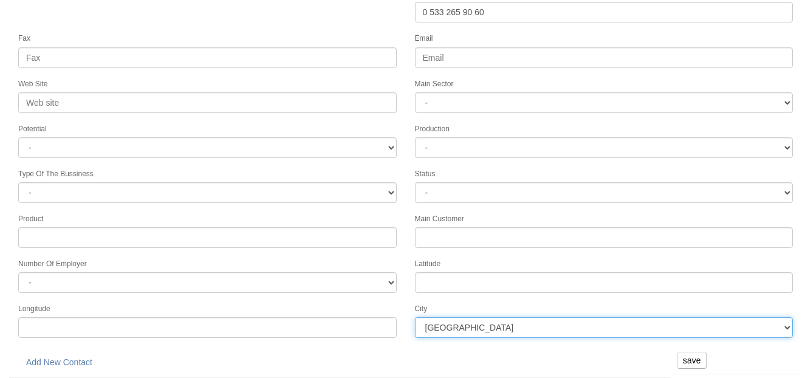
click at [436, 325] on select "İstanbul Adana Adıyaman Afyon Ağrı Amasya Ankara Antalya Artvin Aydın Balıkesir…" at bounding box center [604, 327] width 378 height 21
select select "1218"
click at [415, 317] on select "İstanbul Adana Adıyaman Afyon Ağrı Amasya Ankara Antalya Artvin Aydın Balıkesir…" at bounding box center [604, 327] width 378 height 21
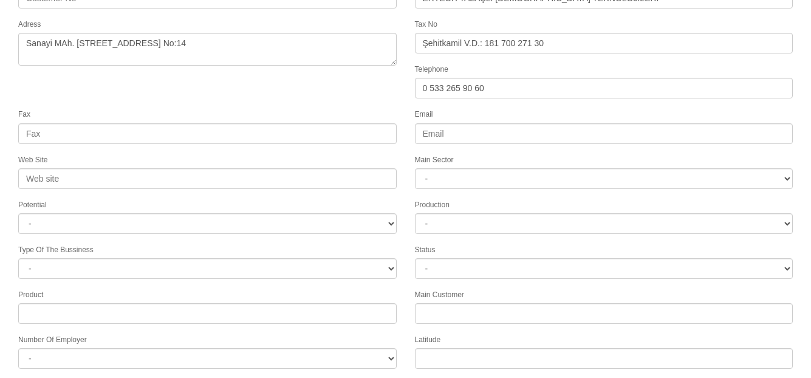
scroll to position [0, 0]
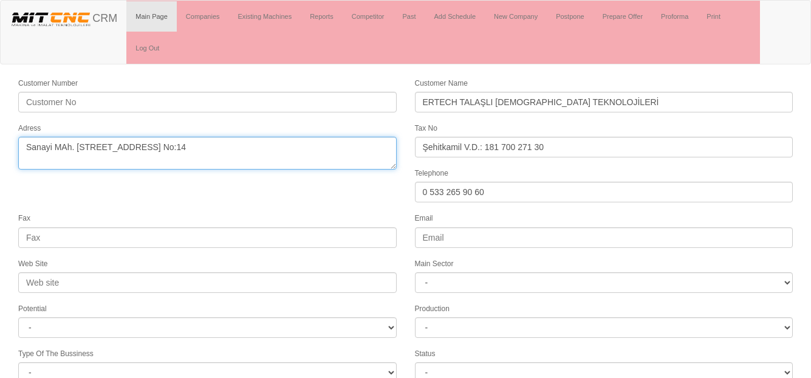
click at [186, 146] on textarea "Adress" at bounding box center [207, 153] width 378 height 33
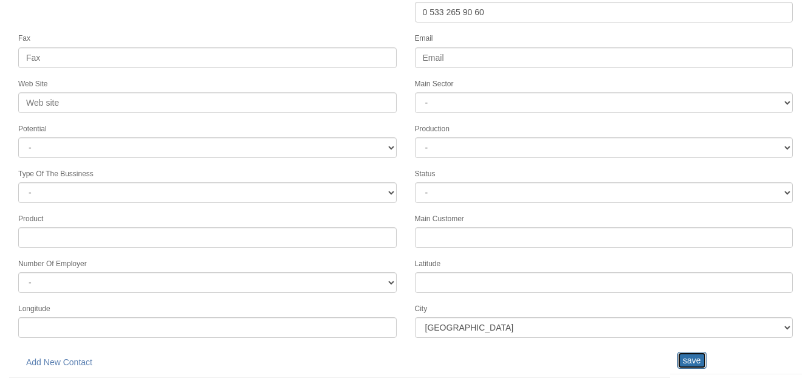
click at [685, 362] on input "save" at bounding box center [691, 360] width 29 height 17
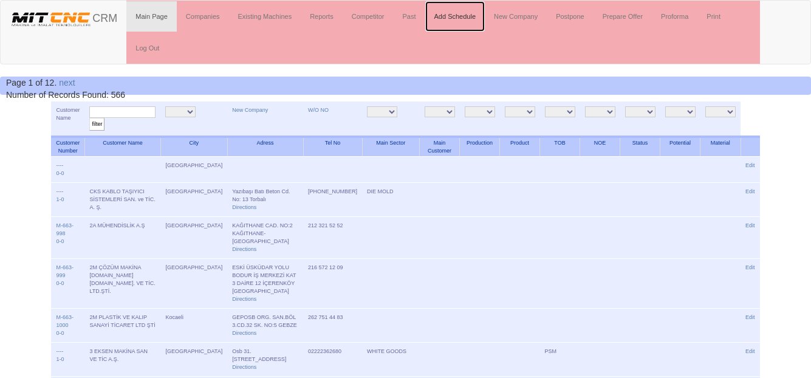
click at [452, 17] on link "Add Schedule" at bounding box center [455, 16] width 60 height 30
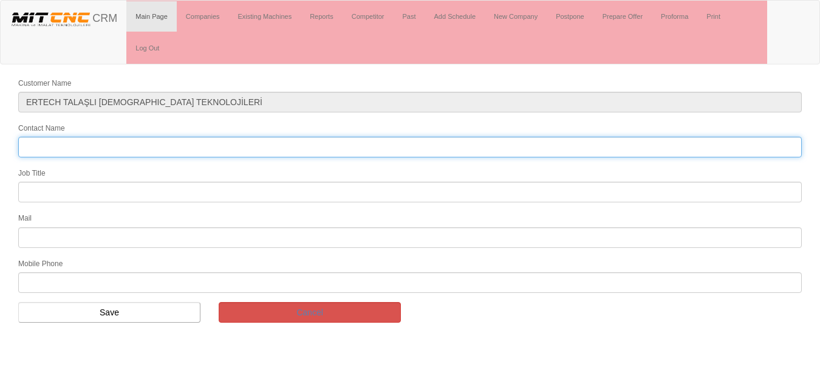
click at [123, 143] on input "Contact Name" at bounding box center [409, 147] width 783 height 21
type input "E"
type input "[PERSON_NAME]"
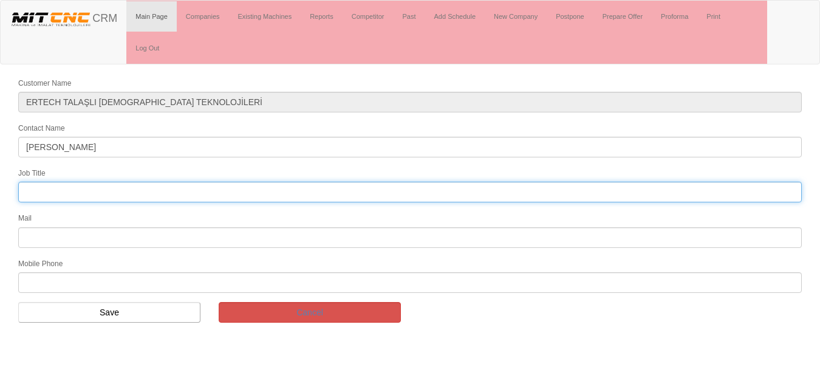
click at [95, 194] on input "text" at bounding box center [409, 192] width 783 height 21
type input "Owner"
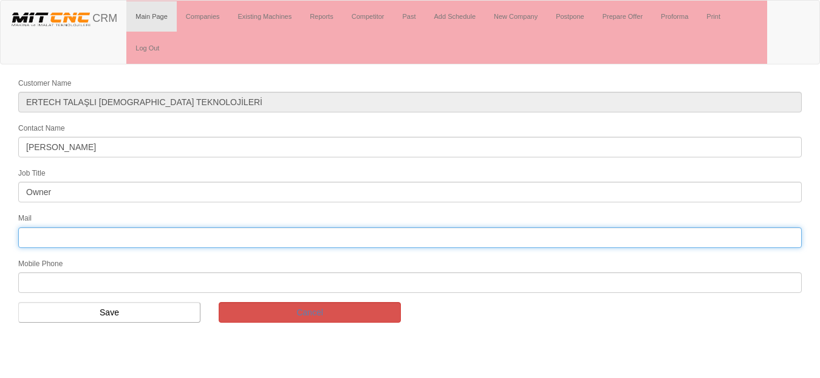
drag, startPoint x: 51, startPoint y: 237, endPoint x: 47, endPoint y: 260, distance: 23.5
click at [51, 237] on input "text" at bounding box center [409, 237] width 783 height 21
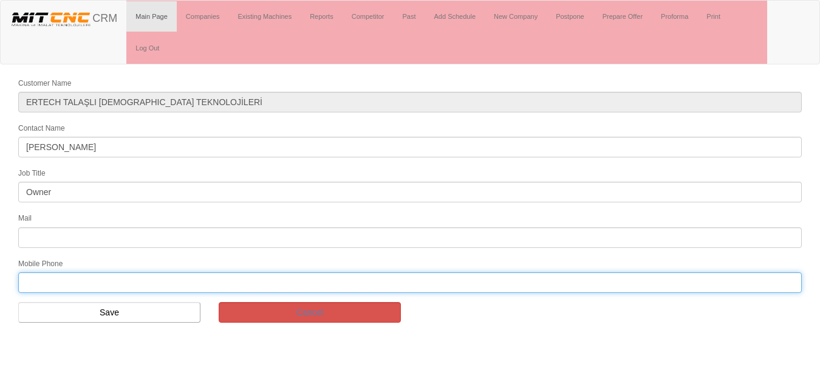
click at [41, 282] on input "text" at bounding box center [409, 282] width 783 height 21
paste input "0533 265 90 60"
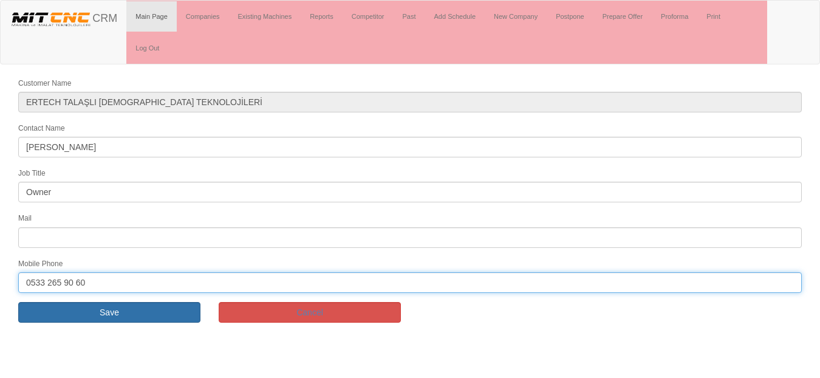
type input "0533 265 90 60"
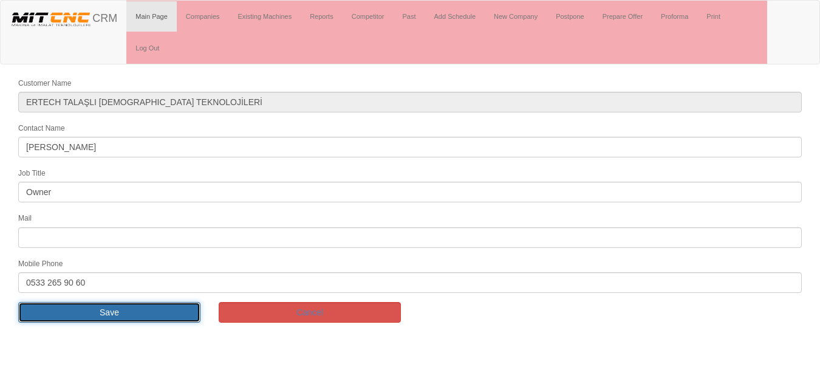
click at [88, 315] on input "Save" at bounding box center [109, 312] width 182 height 21
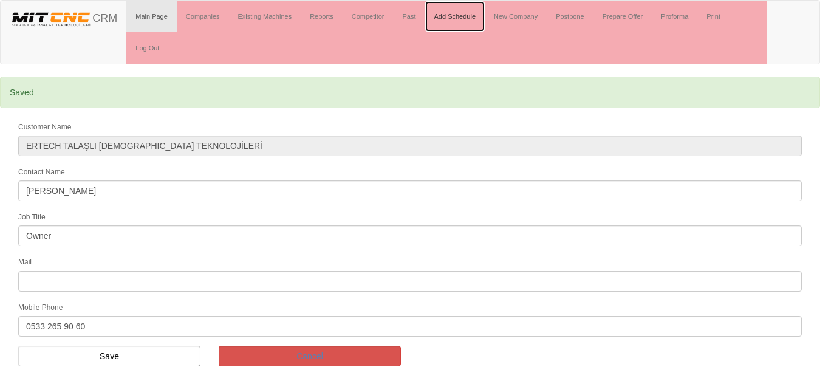
click at [453, 19] on link "Add Schedule" at bounding box center [455, 16] width 60 height 30
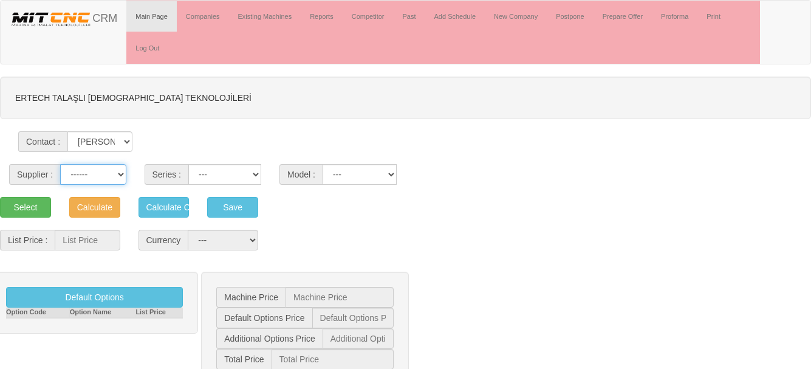
click at [91, 174] on select "------ PEAKART COSMOS GFIR DUOBEI BQ DK" at bounding box center [93, 174] width 66 height 21
select select "6"
click at [60, 164] on select "------ PEAKART COSMOS GFIR DUOBEI BQ DK" at bounding box center [93, 174] width 66 height 21
select select "30"
click at [188, 164] on select "BQ BQS BQY LZ" at bounding box center [224, 174] width 73 height 21
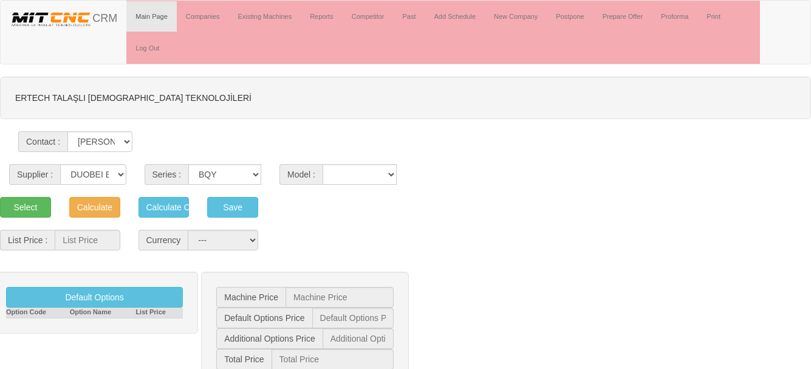
click at [358, 173] on select "400 500 630BQ" at bounding box center [359, 174] width 74 height 21
select select "337"
click at [322, 164] on select "400 500 630BQ" at bounding box center [359, 174] width 74 height 21
click at [30, 202] on button "Select" at bounding box center [25, 207] width 51 height 21
type input "39.430"
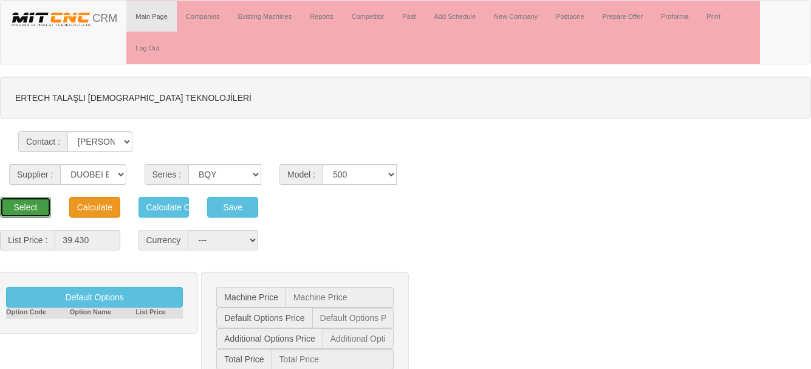
select select "2"
type input "39.430 $"
type input "0 $"
type input "39.430 $"
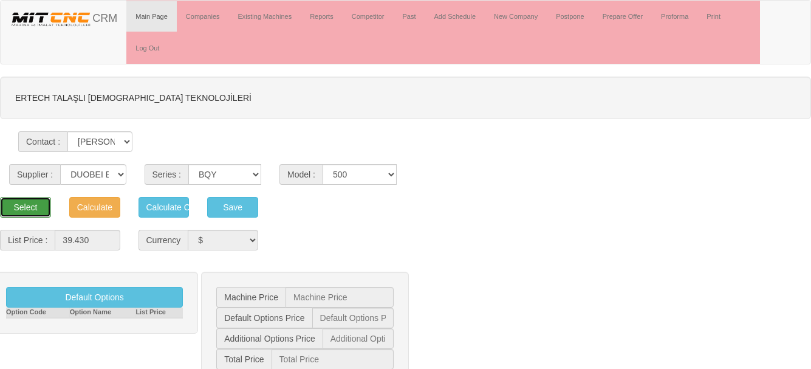
type input "39.400 $"
type input "959 $"
type input "45.714 €"
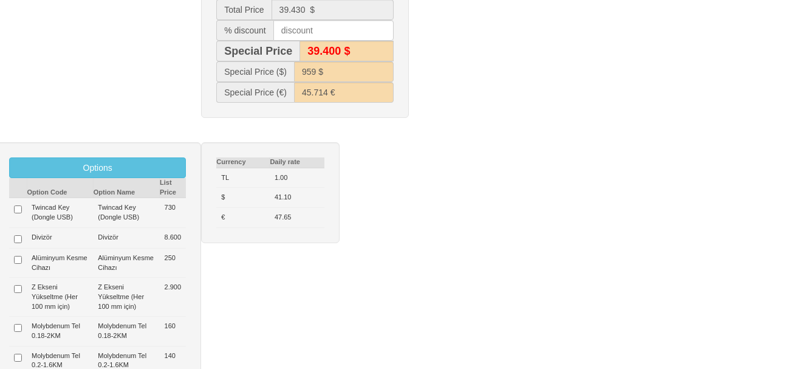
scroll to position [425, 0]
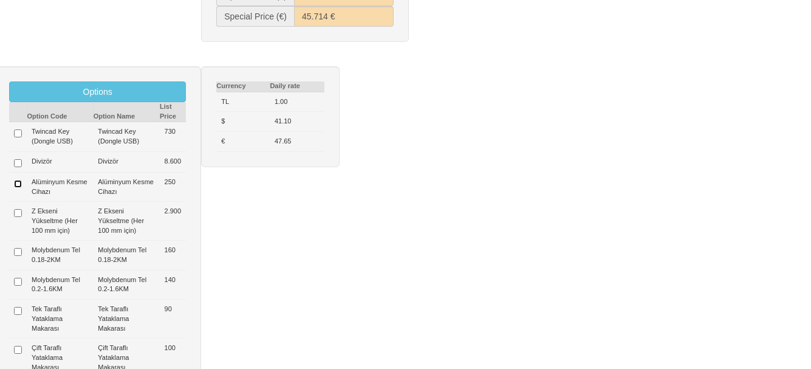
click at [16, 184] on input "checkbox" at bounding box center [18, 184] width 8 height 8
checkbox input "true"
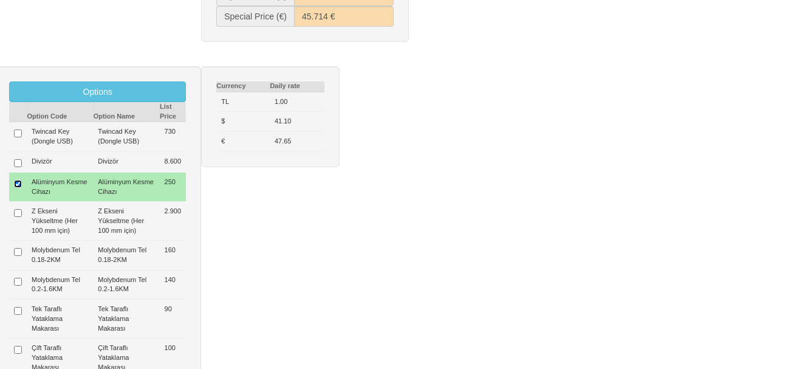
type input "250 $"
type input "39.680 $"
type input "39.700 $"
type input "965 $"
type input "46.004 €"
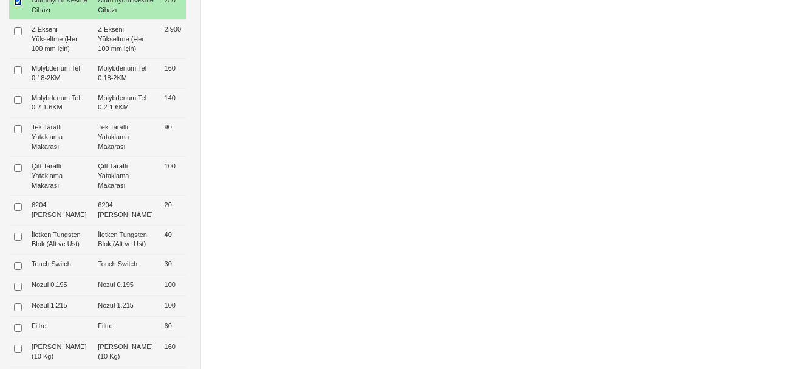
scroll to position [607, 0]
click at [15, 69] on input "checkbox" at bounding box center [18, 70] width 8 height 8
checkbox input "true"
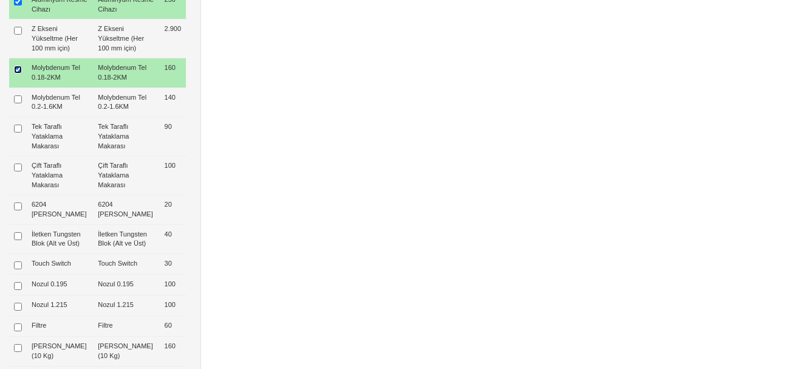
type input "410 $"
type input "39.840 $"
type input "39.800 $"
type input "969 $"
type input "46.189 €"
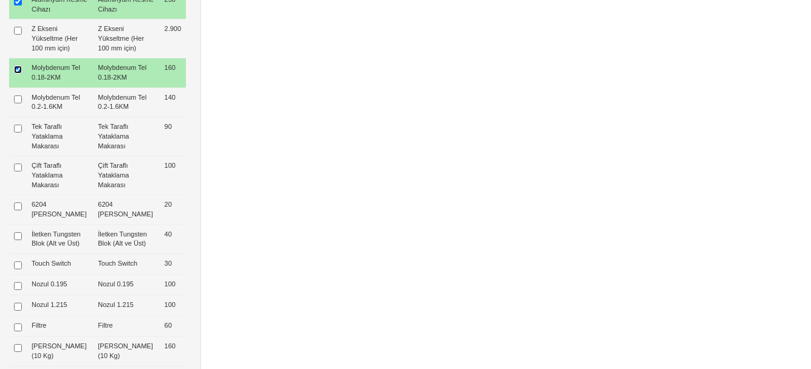
scroll to position [667, 0]
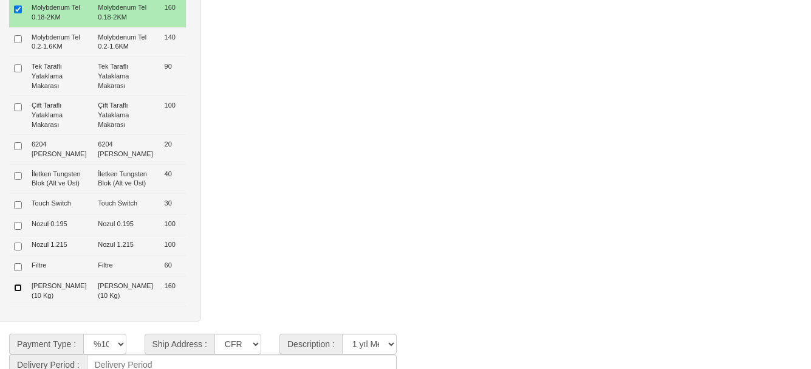
click at [17, 291] on input "checkbox" at bounding box center [18, 288] width 8 height 8
checkbox input "true"
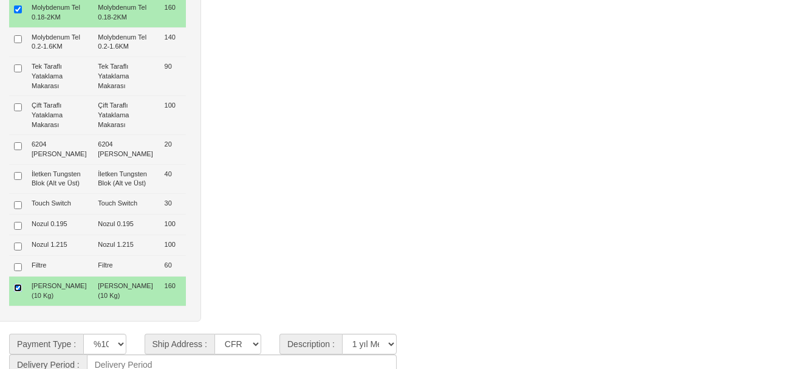
type input "565 $"
type input "40.000 $"
type input "973 $"
type input "46.375 €"
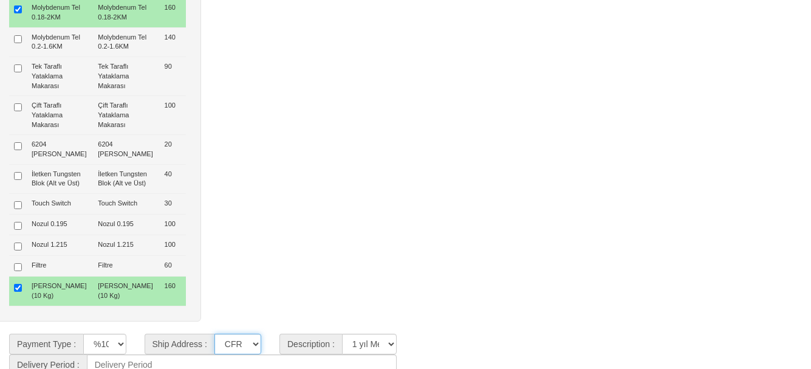
click at [249, 337] on select "CFR İZMİT CIF/İZMİT (Gümrük Vergisi , Nakliye ve KDV Dahil Değildir.) CIF/İSTAN…" at bounding box center [237, 343] width 47 height 21
select select "5"
click at [214, 333] on select "CFR İZMİT CIF/İZMİT (Gümrük Vergisi , Nakliye ve KDV Dahil Değildir.) CIF/İSTAN…" at bounding box center [237, 343] width 47 height 21
click at [375, 335] on select "**********" at bounding box center [369, 343] width 55 height 21
select select "4"
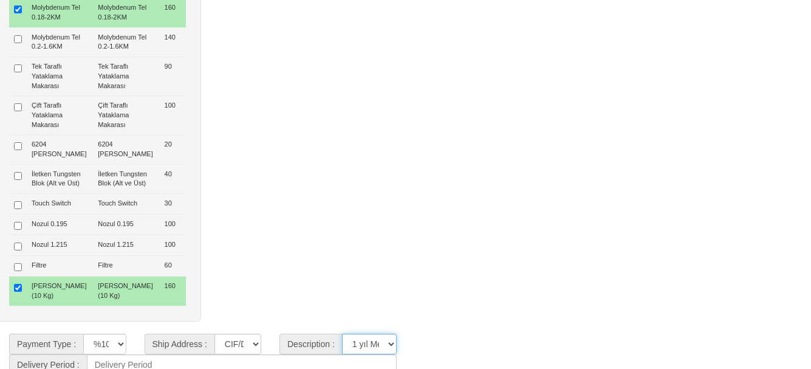
click at [342, 333] on select "**********" at bounding box center [369, 343] width 55 height 21
click at [202, 362] on input at bounding box center [242, 364] width 310 height 21
type input "40 Gün"
click at [552, 180] on div "Options Option Code Option Name List Price Twincad Key (Dongle USB) Twincad Key…" at bounding box center [405, 78] width 829 height 509
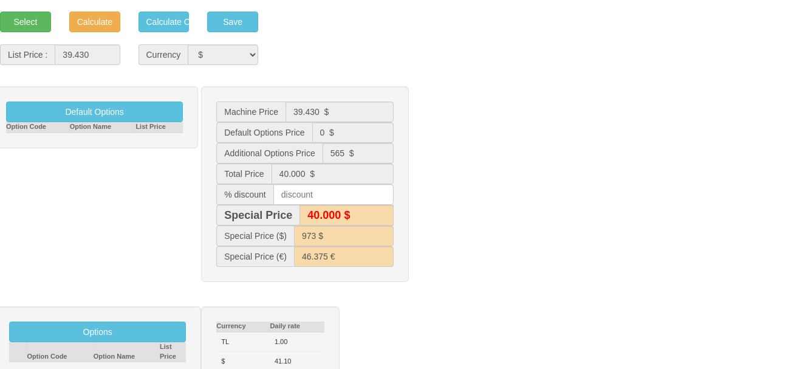
scroll to position [182, 0]
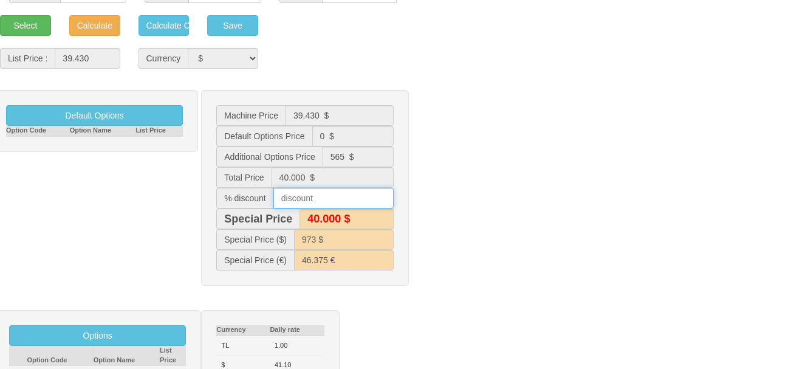
click at [307, 197] on input "text" at bounding box center [333, 198] width 120 height 21
type input "10"
type input "39.600 $"
type input "964 $"
type input "45.452 €"
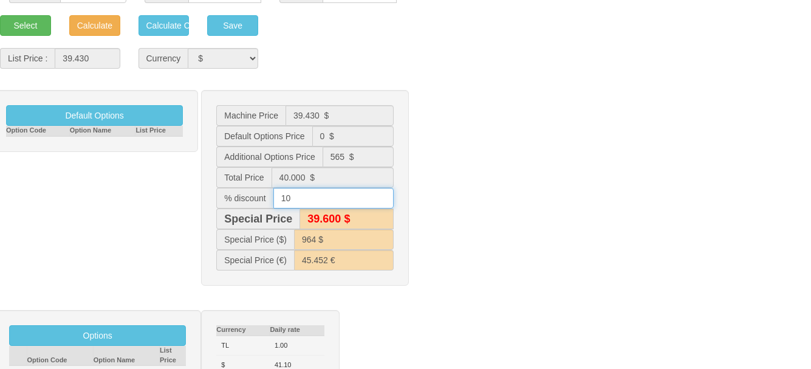
type input "36.000 $"
type input "876 $"
type input "37.564 €"
click at [512, 194] on div "Default Options Option Code Option Name List Price Machine Price 39.430 $ Defau…" at bounding box center [405, 194] width 829 height 208
click at [313, 194] on input "10" at bounding box center [333, 198] width 120 height 21
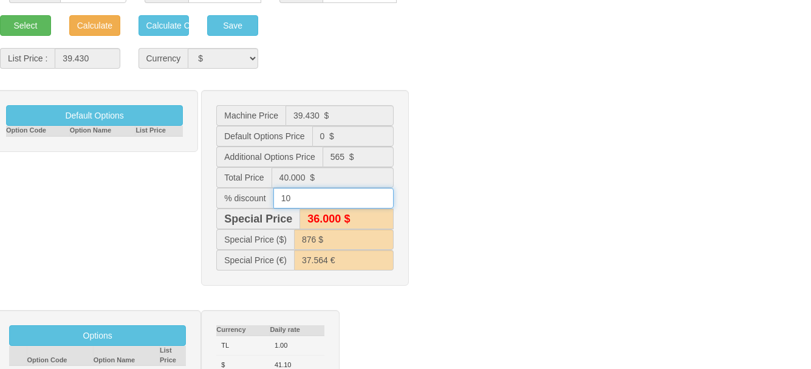
type input "1"
type input "39.600 $"
type input "964 $"
type input "45.452 €"
type input "12"
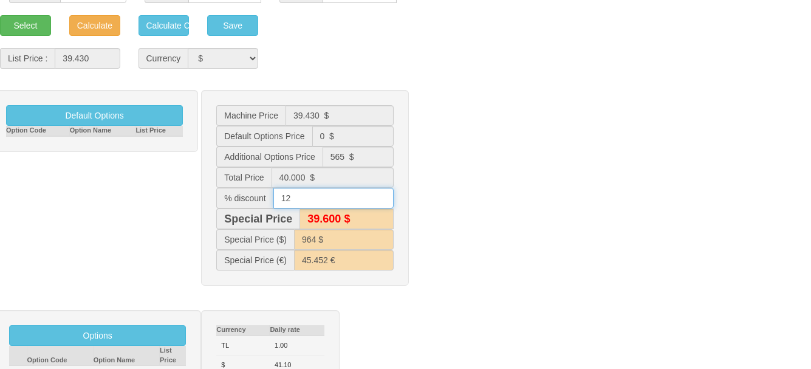
type input "35.200 $"
type input "856 $"
type input "35.913 €"
click at [500, 193] on div "Default Options Option Code Option Name List Price Machine Price 39.430 $ Defau…" at bounding box center [405, 194] width 829 height 208
click at [298, 202] on input "12" at bounding box center [333, 198] width 120 height 21
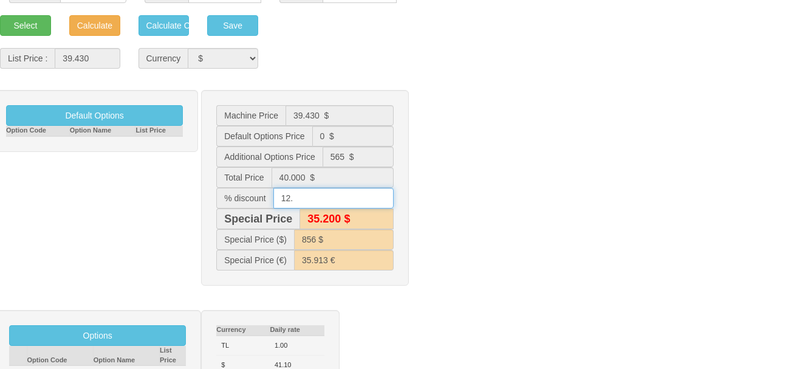
type input "12.5"
type input "35.000 $"
type input "852 $"
type input "35.506 €"
type input "12.5"
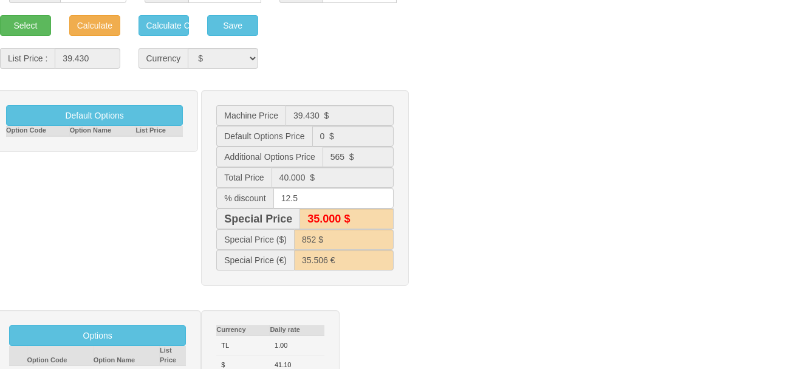
click at [549, 184] on div "Default Options Option Code Option Name List Price Machine Price 39.430 $ Defau…" at bounding box center [405, 194] width 829 height 208
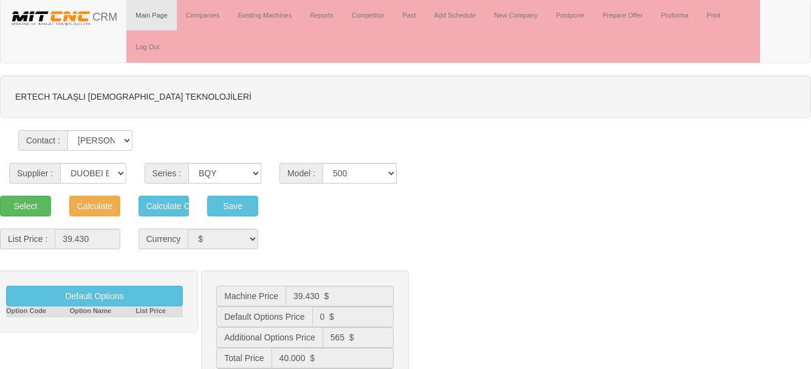
scroll to position [0, 0]
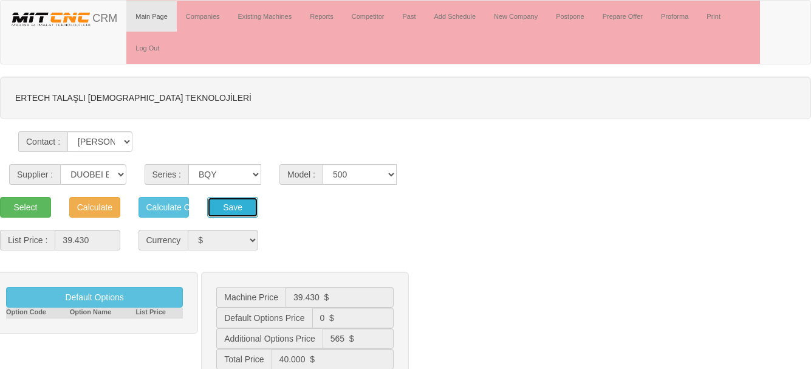
click at [237, 206] on button "Save" at bounding box center [232, 207] width 51 height 21
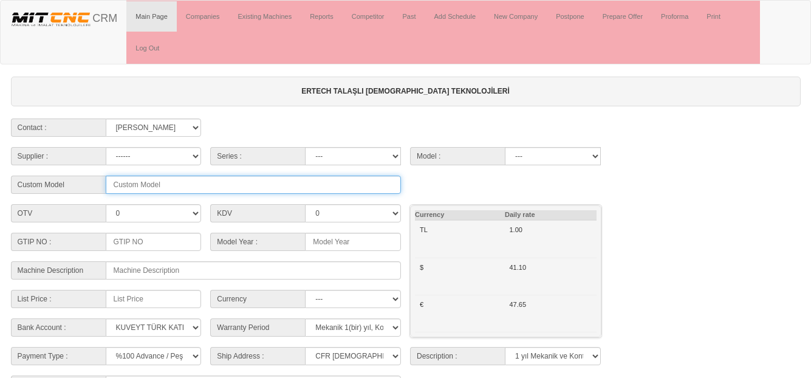
click at [134, 183] on input "text" at bounding box center [254, 184] width 296 height 18
click at [194, 185] on input "2025 Model [PERSON_NAME]:BQ" at bounding box center [254, 184] width 296 height 18
click at [153, 181] on input "2025 Model [PERSON_NAME]:BQ" at bounding box center [254, 184] width 296 height 18
click at [188, 185] on input "2025 Model [PERSON_NAME]:BQ" at bounding box center [254, 184] width 296 height 18
drag, startPoint x: 153, startPoint y: 183, endPoint x: 132, endPoint y: 183, distance: 21.3
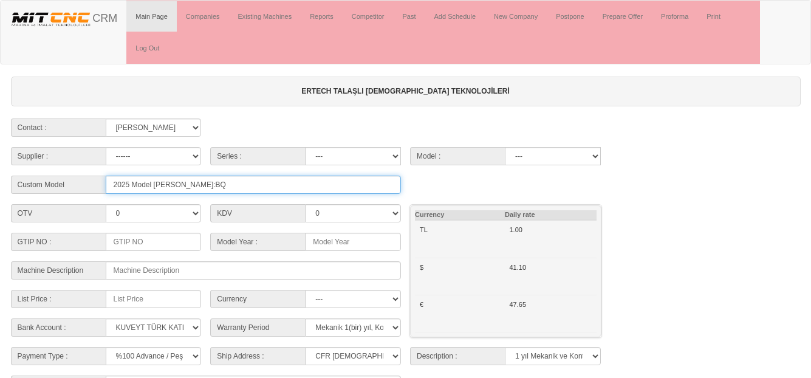
click at [132, 183] on input "2025 Model [PERSON_NAME]:BQ" at bounding box center [254, 184] width 296 height 18
click at [172, 183] on input "2025 - Marka:BQ" at bounding box center [254, 184] width 296 height 18
drag, startPoint x: 231, startPoint y: 183, endPoint x: 172, endPoint y: 178, distance: 59.1
click at [171, 182] on input "2025 - Marka:BQ Model: BQY500" at bounding box center [254, 184] width 296 height 18
type input "2025 - Marka:BQ"
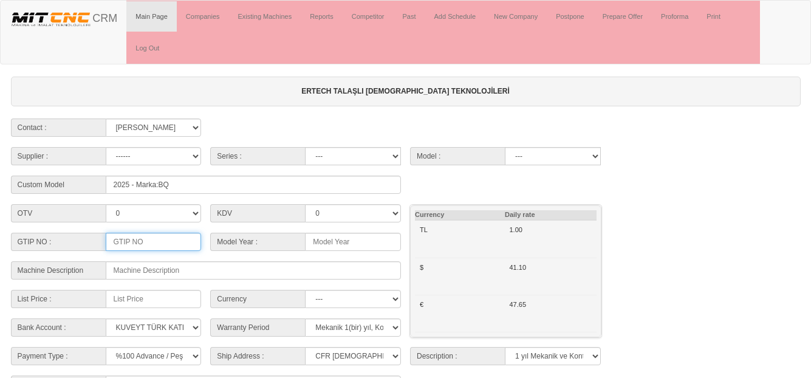
click at [138, 240] on input at bounding box center [154, 242] width 96 height 18
type input "8456.30.11.00.00"
click at [180, 243] on input "8456.30.11.00.00" at bounding box center [154, 242] width 96 height 18
click at [328, 242] on input at bounding box center [353, 242] width 96 height 18
type input "2025"
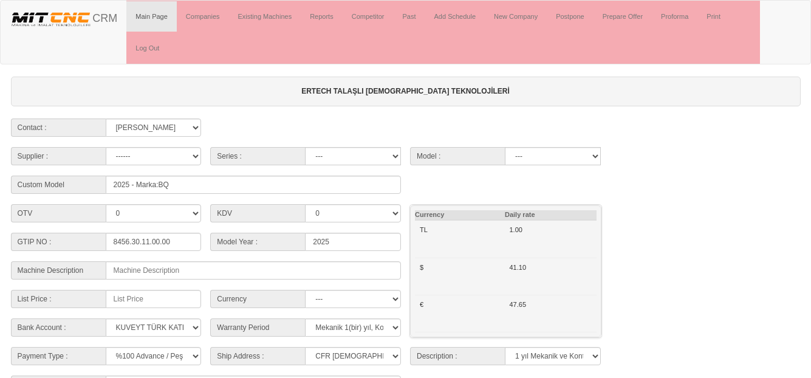
click at [684, 216] on div "OTV 0 35 KDV 0 20 25" at bounding box center [405, 215] width 798 height 22
click at [148, 298] on input "number" at bounding box center [154, 299] width 96 height 18
type input "35000"
click at [355, 298] on select "--- TL $ €" at bounding box center [353, 299] width 96 height 18
select select "$"
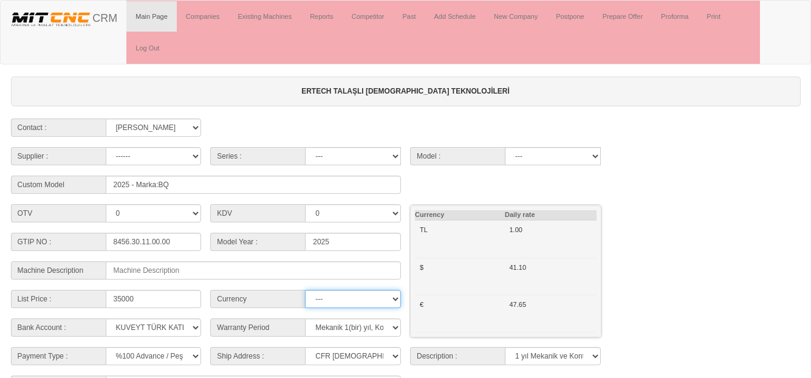
click at [305, 290] on select "--- TL $ €" at bounding box center [353, 299] width 96 height 18
click at [344, 328] on select "Mekanik 1(bir) yıl, Kontrol ünitesi 2(iki) yıl" at bounding box center [353, 327] width 96 height 18
click at [305, 318] on select "Mekanik 1(bir) yıl, Kontrol ünitesi 2(iki) yıl" at bounding box center [353, 327] width 96 height 18
click at [333, 354] on select "CFR İZMİT CIF/İZMİT (Gümrük Vergisi , Nakliye ve KDV Dahil Değildir.) CIF/İSTAN…" at bounding box center [353, 356] width 96 height 18
select select "CIF/DERİNCE(İLTER ANTREPO)"
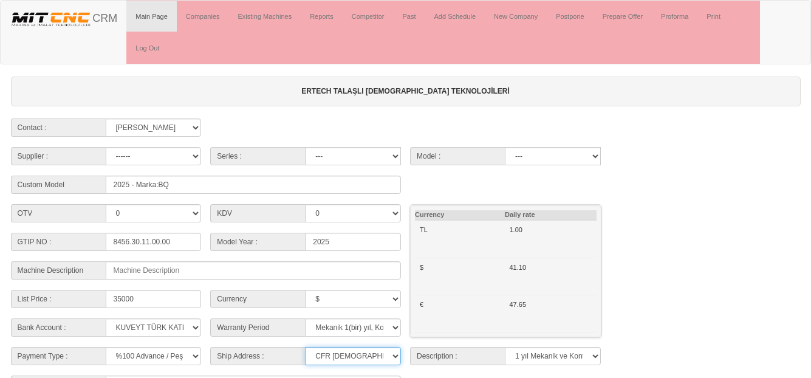
click at [305, 347] on select "CFR İZMİT CIF/İZMİT (Gümrük Vergisi , Nakliye ve KDV Dahil Değildir.) CIF/İSTAN…" at bounding box center [353, 356] width 96 height 18
click at [539, 153] on select "---" at bounding box center [553, 156] width 96 height 18
click at [653, 168] on div "Supplier : ------ PEAKART COSMOS GFIR DUOBEI BQ DK Series : --- Model : ---" at bounding box center [405, 158] width 798 height 22
click at [157, 155] on select "------ PEAKART COSMOS GFIR DUOBEI BQ DK" at bounding box center [154, 156] width 96 height 18
select select "6"
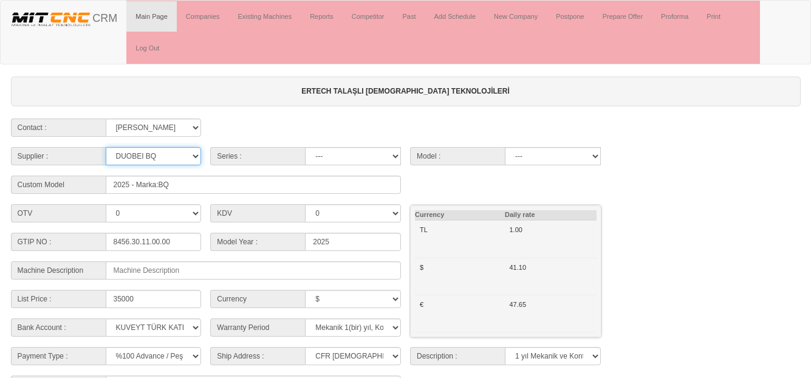
click at [106, 147] on select "------ PEAKART COSMOS GFIR DUOBEI BQ DK" at bounding box center [154, 156] width 96 height 18
click at [342, 157] on select "BQ BQS BQY LZ" at bounding box center [353, 156] width 96 height 18
select select "30"
click at [305, 147] on select "BQ BQS BQY LZ" at bounding box center [353, 156] width 96 height 18
click at [536, 158] on select "400 500 630BQ" at bounding box center [553, 156] width 96 height 18
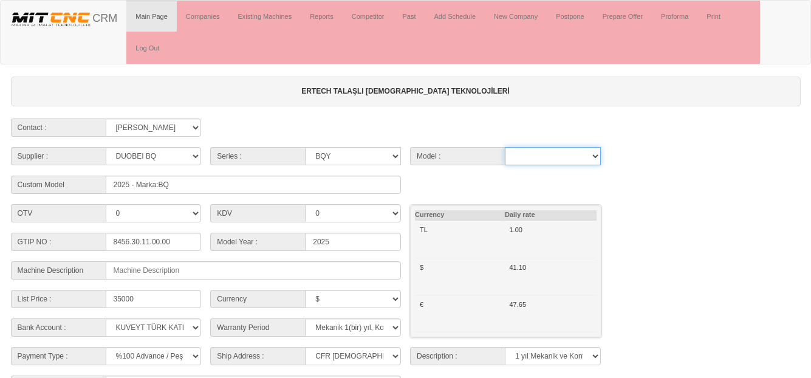
select select "337"
click at [505, 147] on select "400 500 630BQ" at bounding box center [553, 156] width 96 height 18
click at [648, 194] on div "Custom Model 2025 - Marka:BQ" at bounding box center [405, 186] width 798 height 22
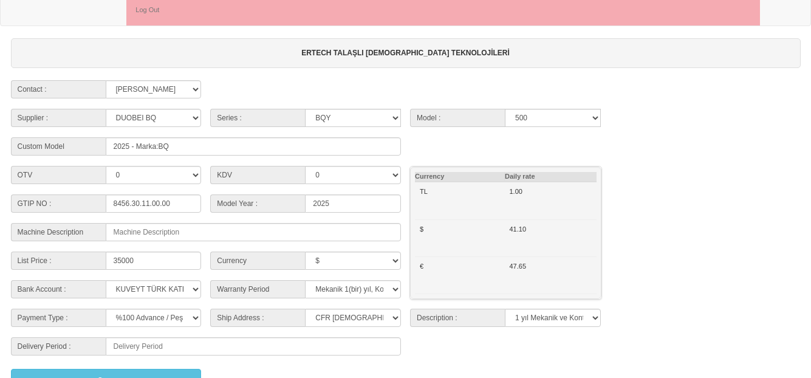
scroll to position [58, 0]
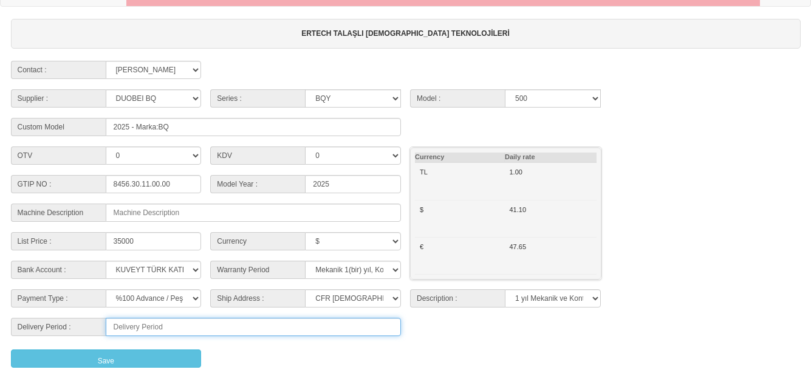
click at [153, 328] on input at bounding box center [254, 327] width 296 height 18
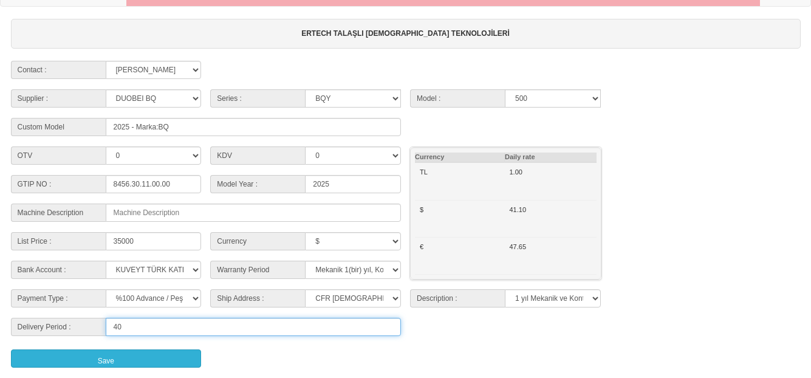
type input "40"
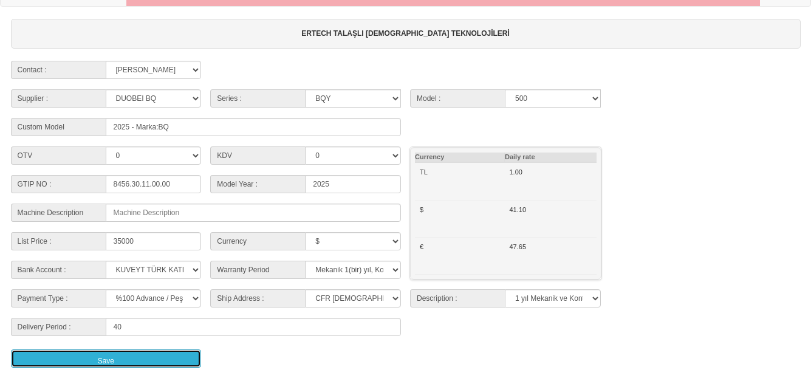
click at [117, 355] on button "Save" at bounding box center [106, 358] width 191 height 18
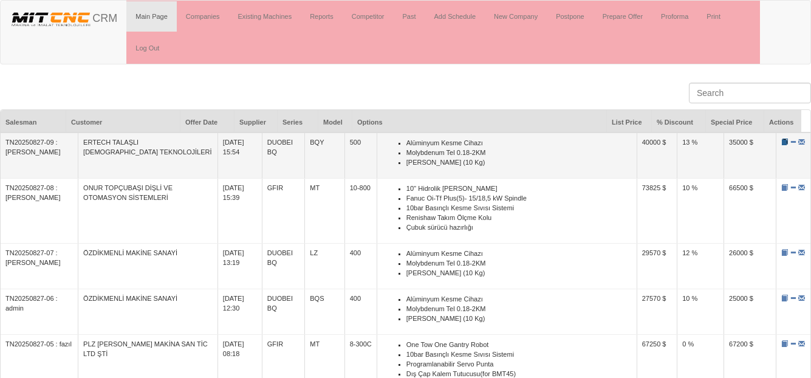
click at [781, 141] on span at bounding box center [784, 141] width 7 height 7
click at [781, 144] on span at bounding box center [784, 141] width 7 height 7
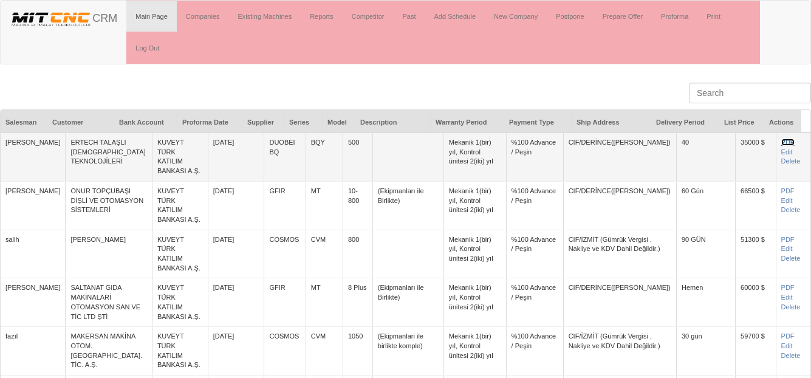
click at [781, 143] on link "PDF" at bounding box center [787, 141] width 13 height 7
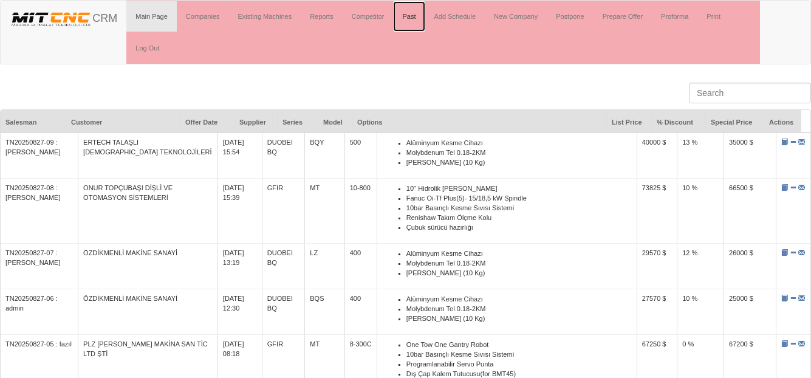
click at [410, 14] on link "Past" at bounding box center [409, 16] width 32 height 30
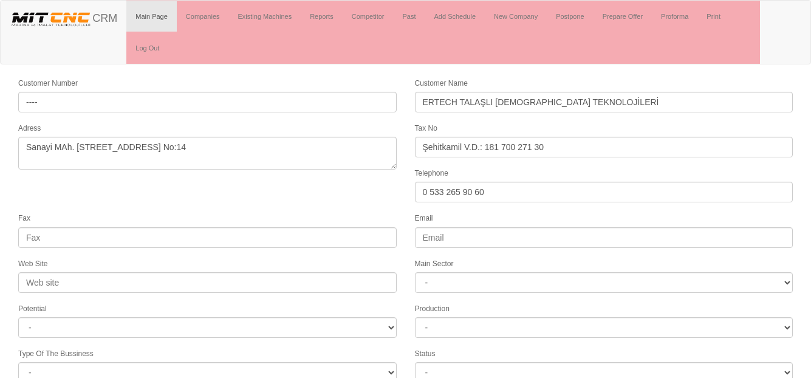
select select "1218"
click at [412, 22] on link "Past" at bounding box center [409, 16] width 32 height 30
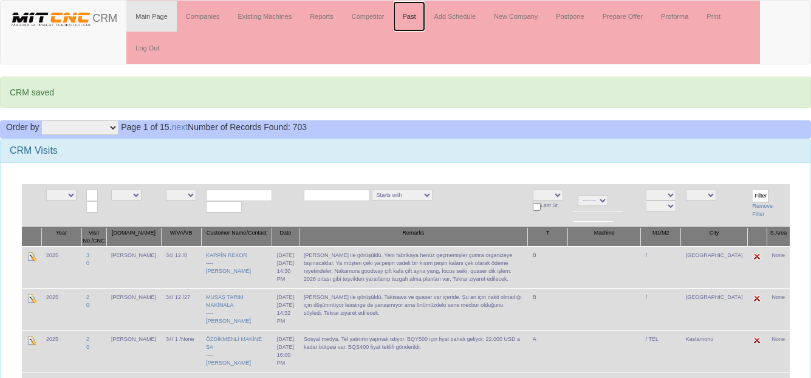
click at [410, 19] on link "Past" at bounding box center [409, 16] width 32 height 30
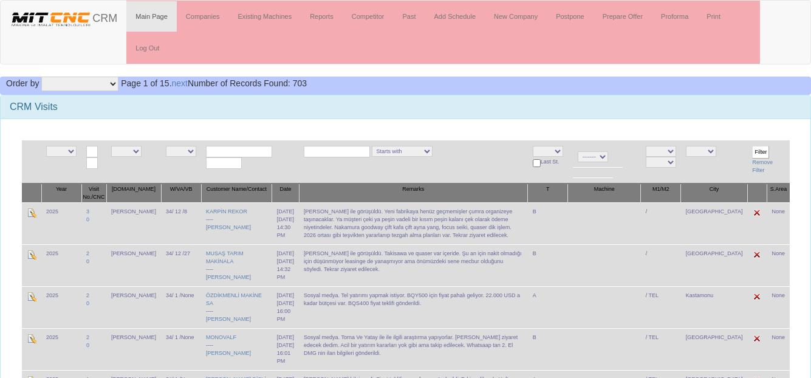
scroll to position [61, 0]
